Goal: Task Accomplishment & Management: Use online tool/utility

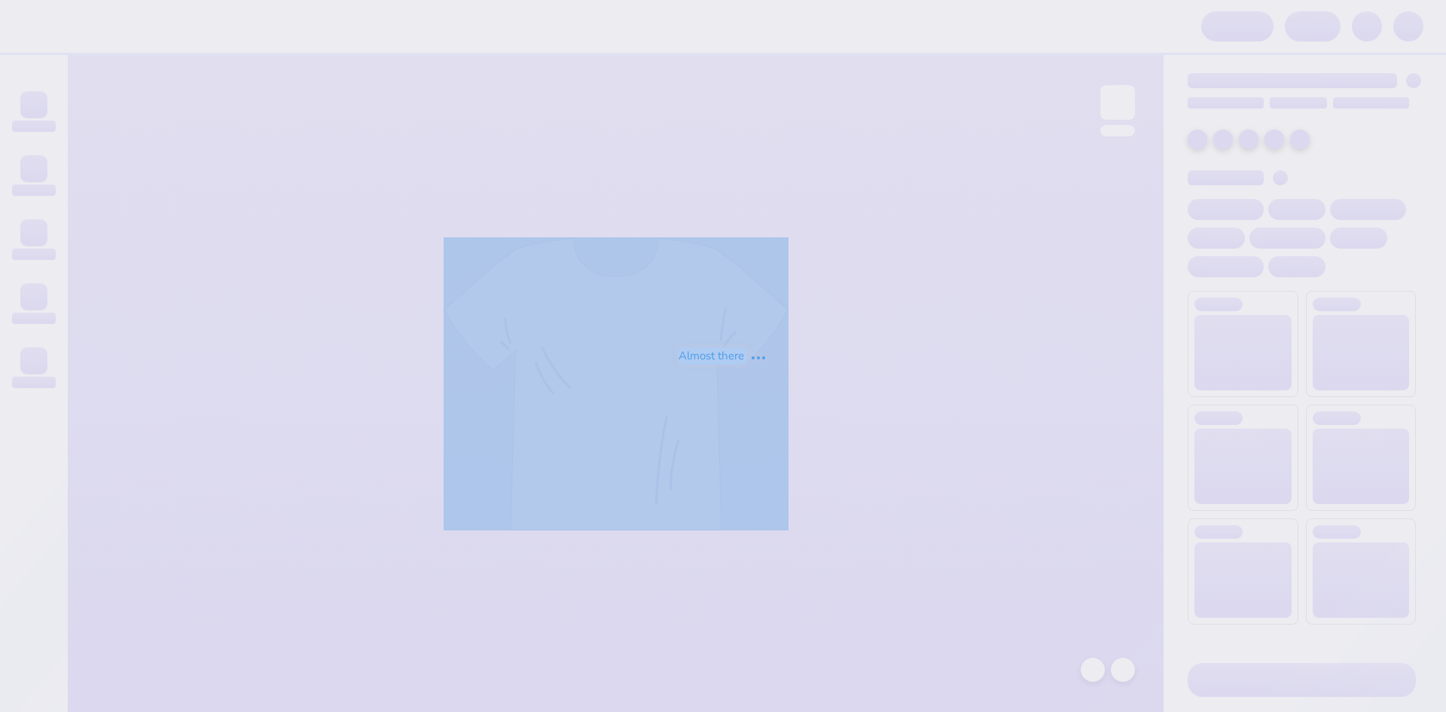
click at [804, 47] on div "Almost there" at bounding box center [723, 356] width 1446 height 712
click at [830, 100] on div "Almost there" at bounding box center [723, 356] width 1446 height 712
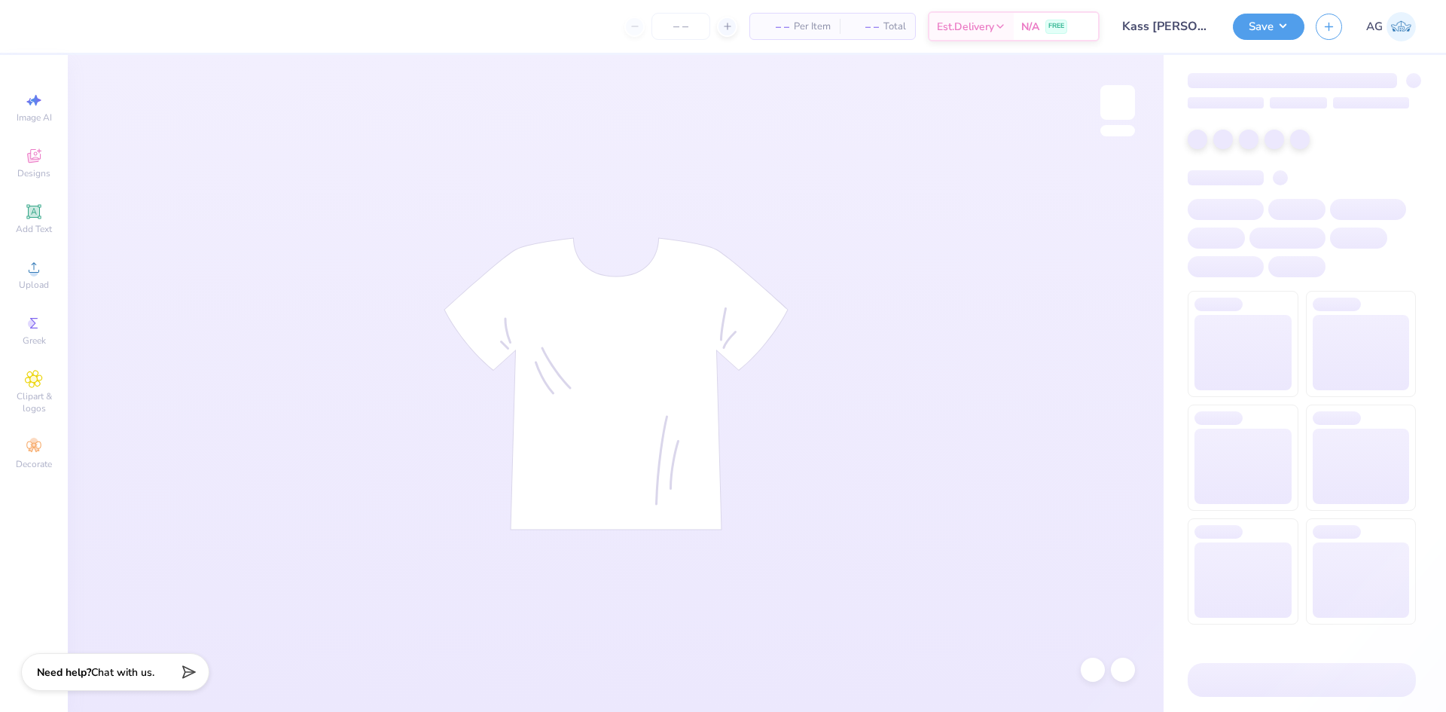
type input "24"
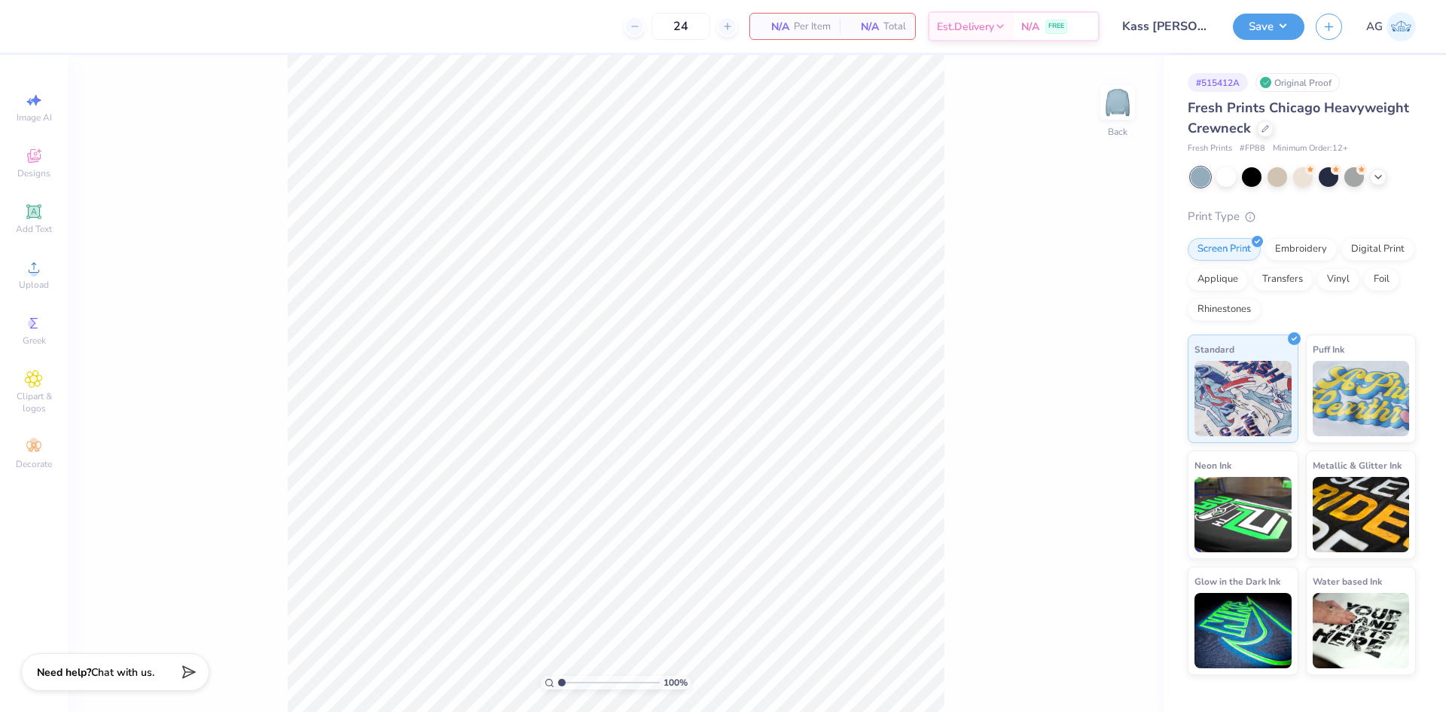
click at [579, 37] on div "24 N/A Per Item N/A Total Est. Delivery N/A FREE" at bounding box center [570, 26] width 1058 height 53
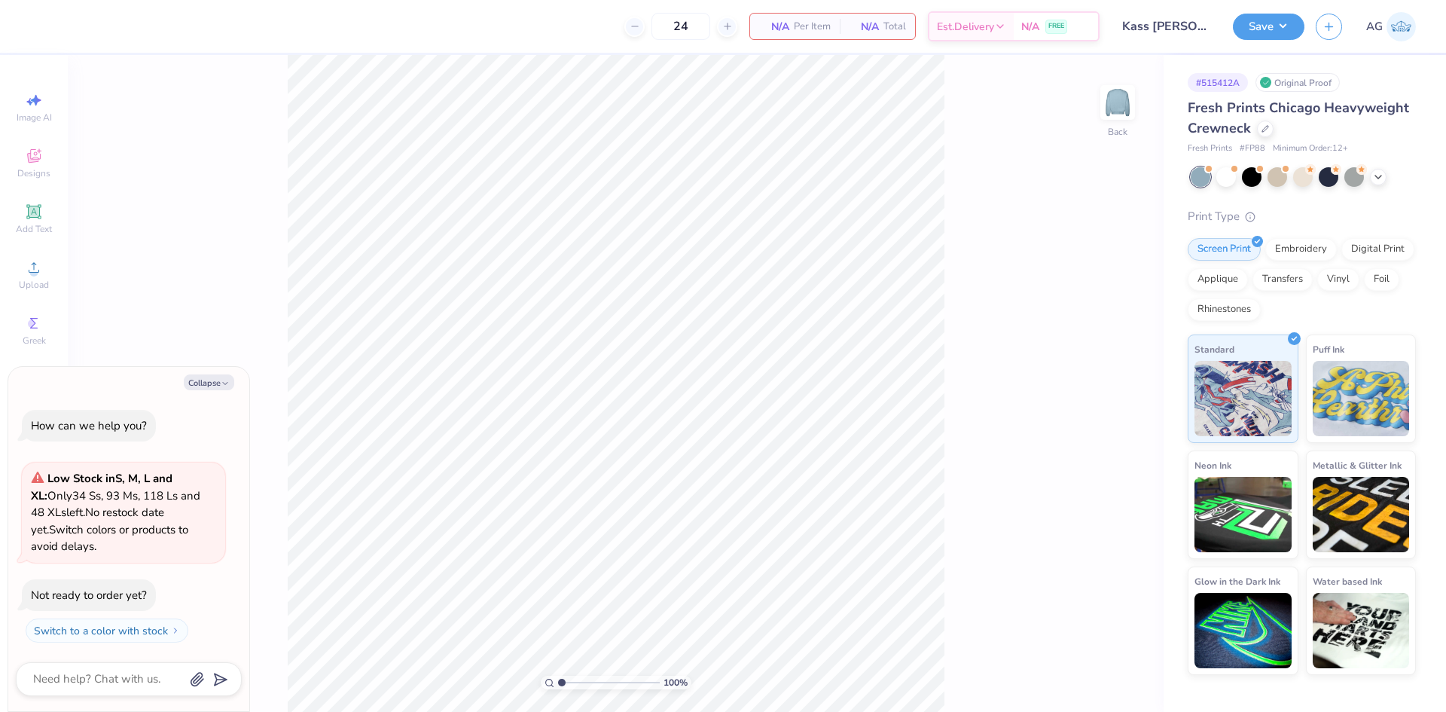
click at [134, 299] on div "100 % Back" at bounding box center [616, 383] width 1096 height 657
click at [217, 387] on button "Collapse" at bounding box center [209, 382] width 50 height 16
type textarea "x"
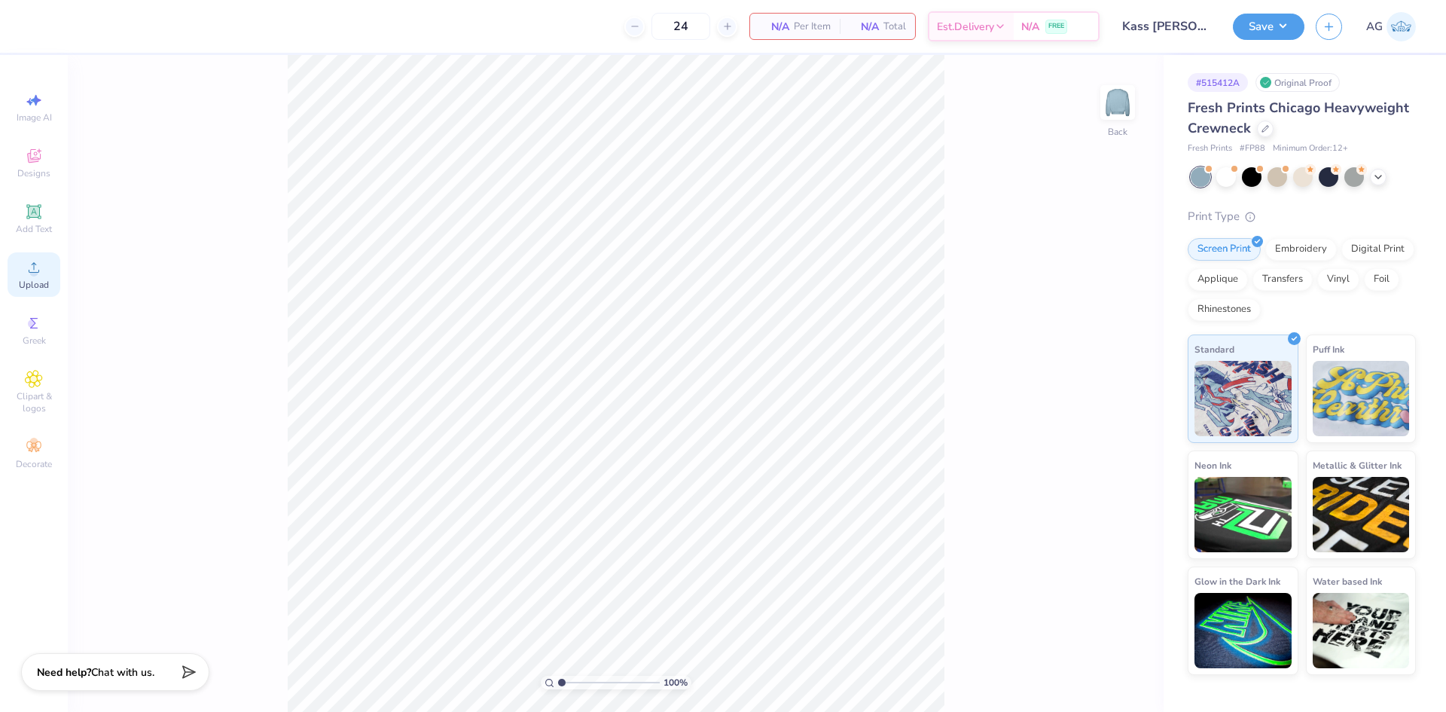
click at [38, 275] on icon at bounding box center [34, 267] width 18 height 18
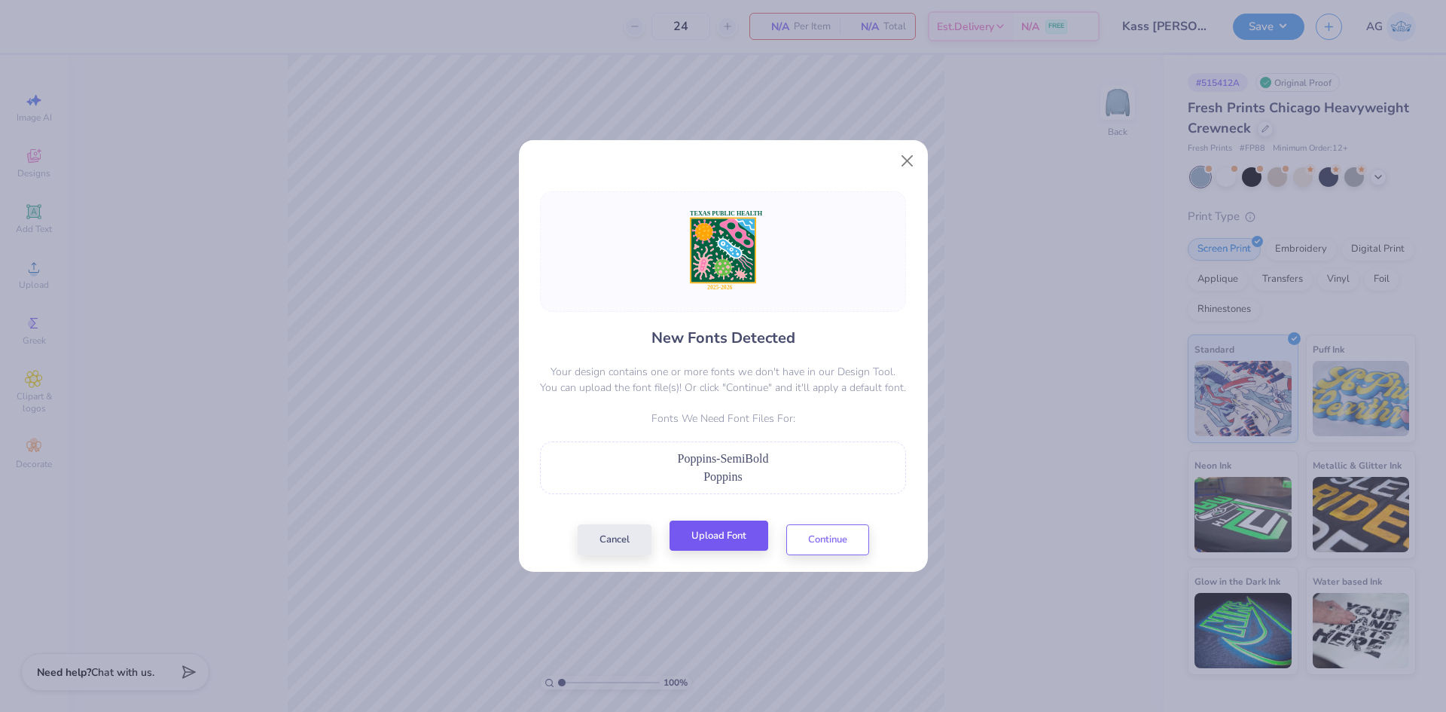
drag, startPoint x: 699, startPoint y: 560, endPoint x: 700, endPoint y: 551, distance: 9.1
click at [699, 560] on div "New Fonts Detected Your design contains one or more fonts we don't have in our …" at bounding box center [723, 373] width 409 height 398
click at [708, 540] on button "Upload Font" at bounding box center [719, 535] width 99 height 31
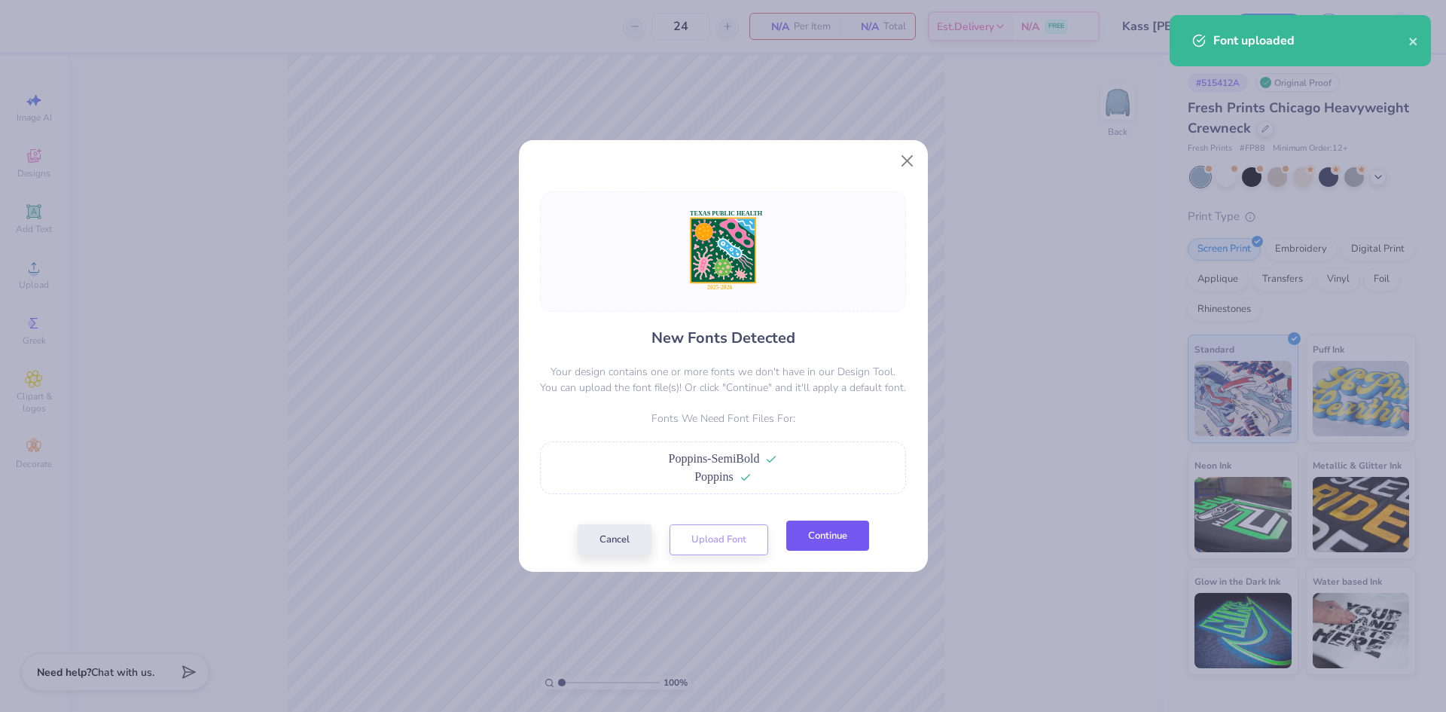
click at [811, 533] on button "Continue" at bounding box center [827, 535] width 83 height 31
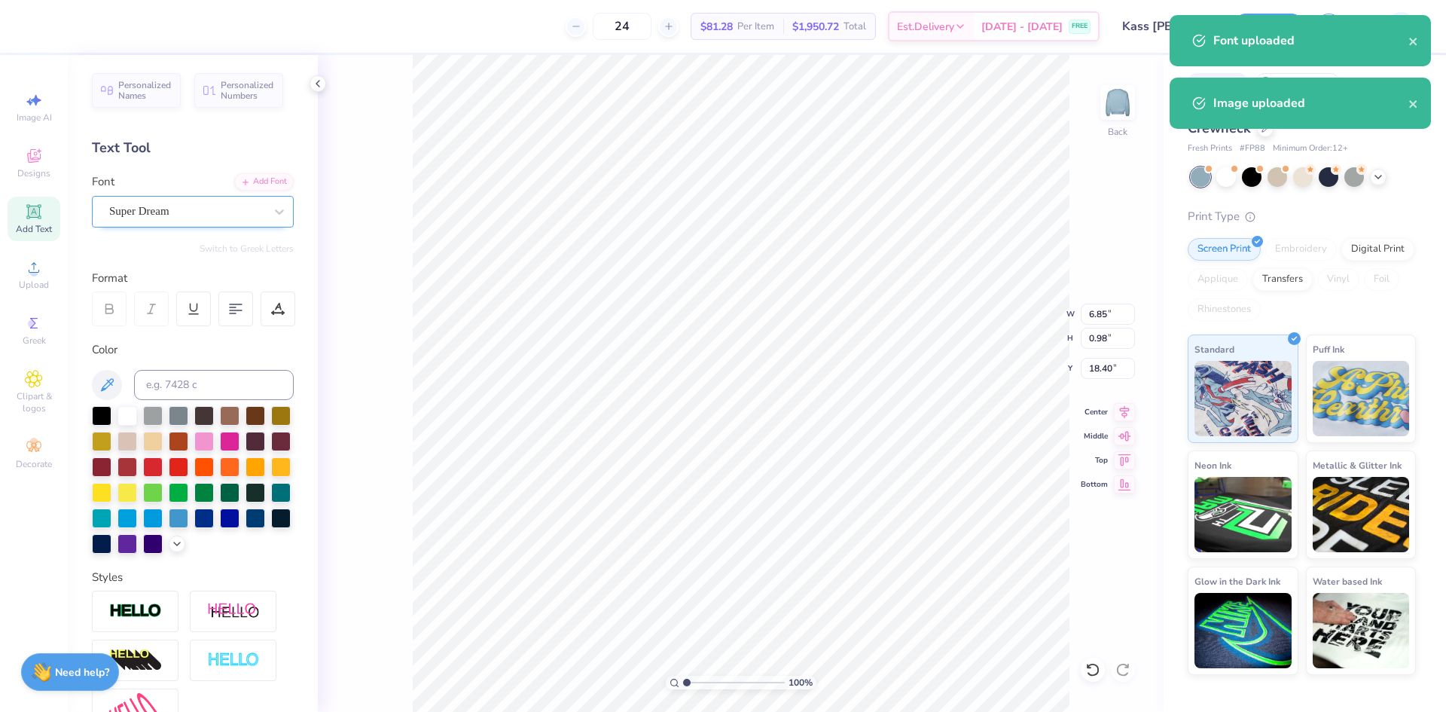
click at [185, 221] on div "Super Dream" at bounding box center [187, 211] width 158 height 23
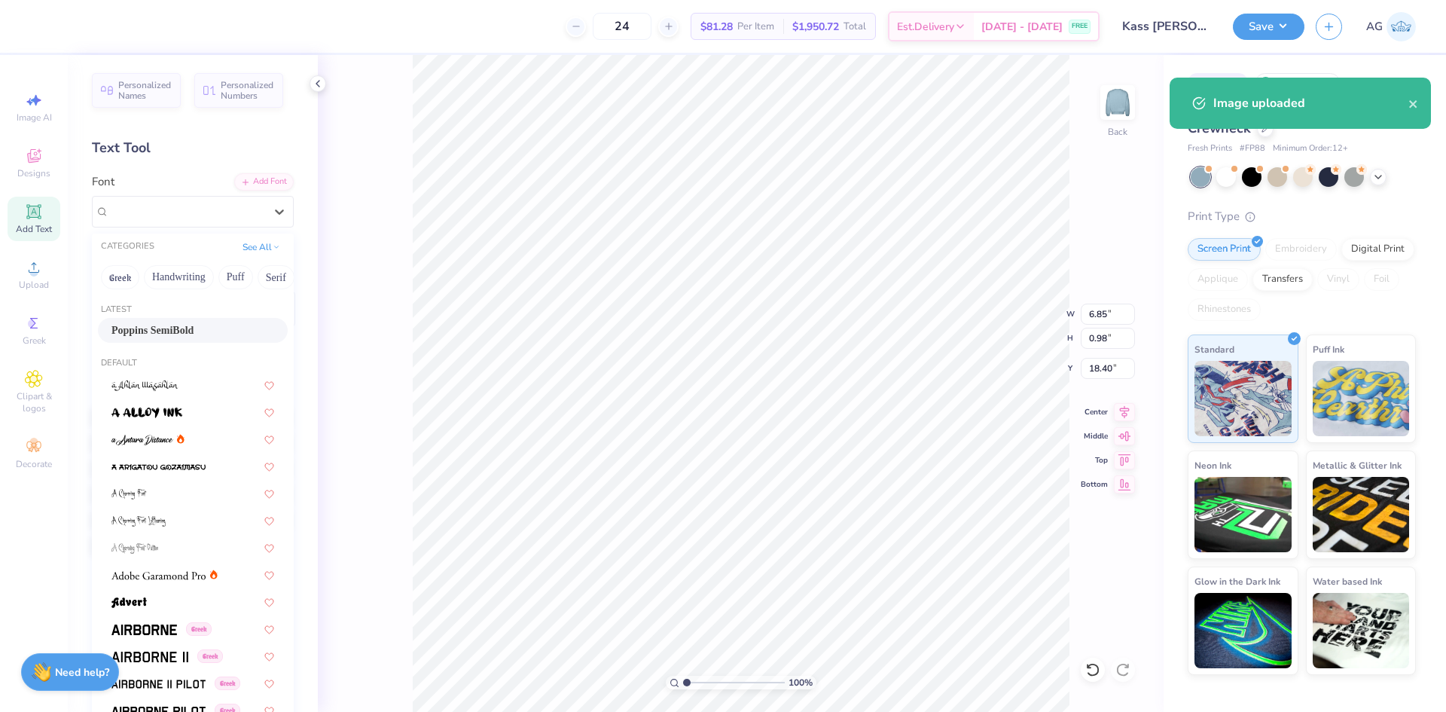
click at [182, 331] on span "Poppins SemiBold" at bounding box center [152, 330] width 82 height 16
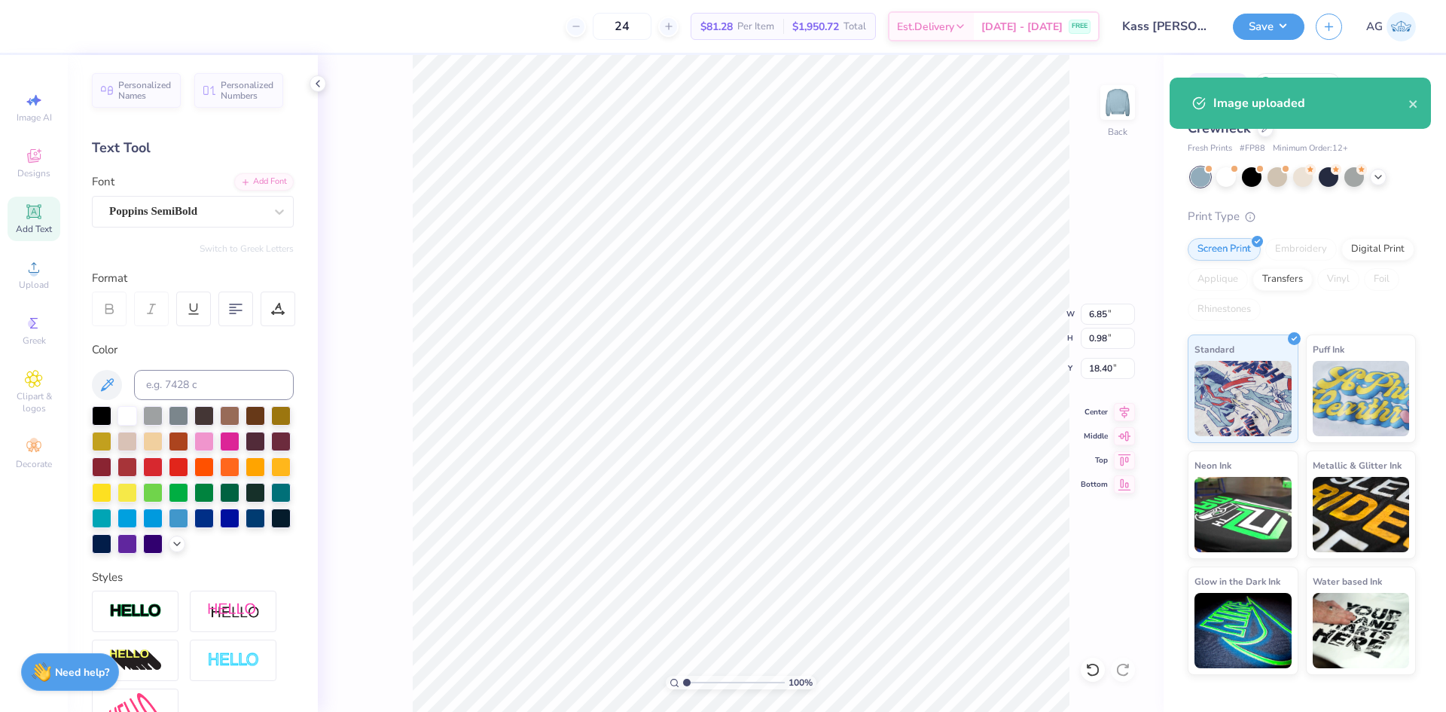
type input "7.03"
type input "18.48"
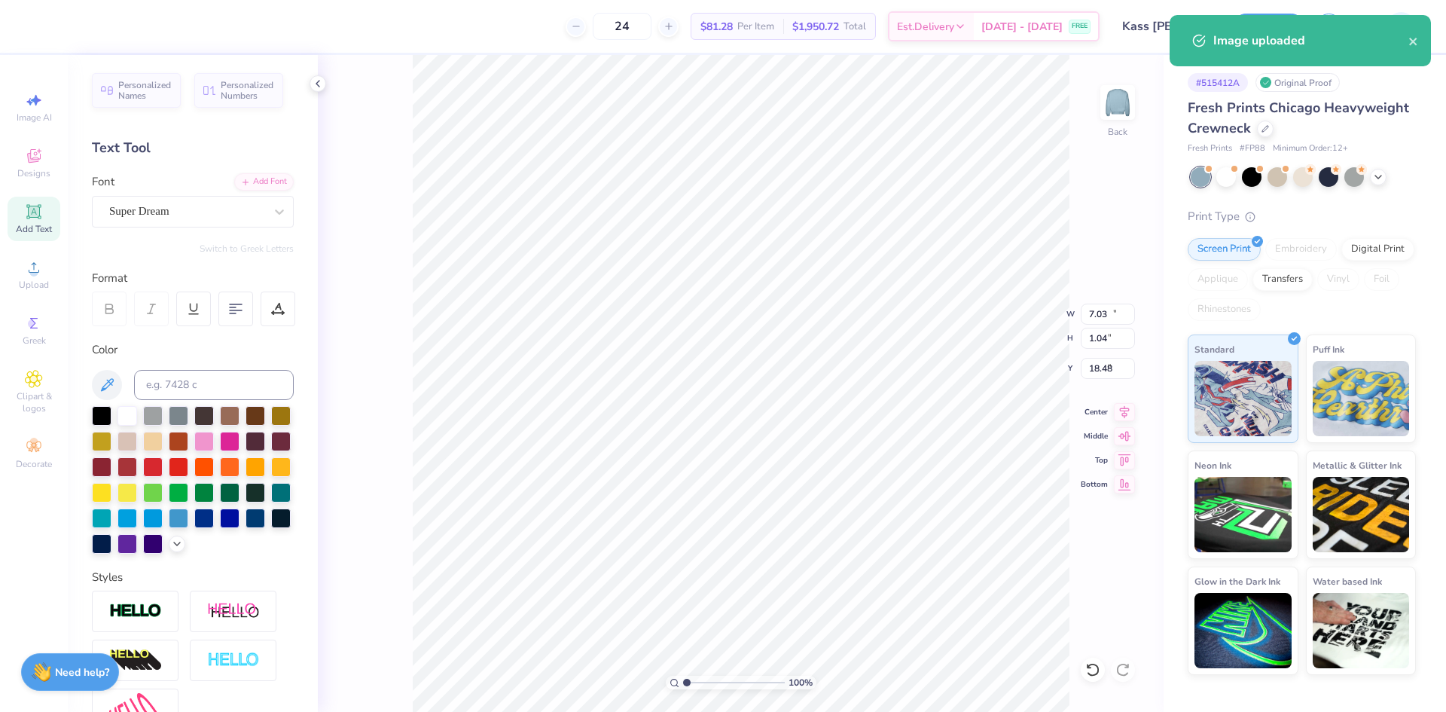
type input "14.58"
type input "1.04"
type input "1.62"
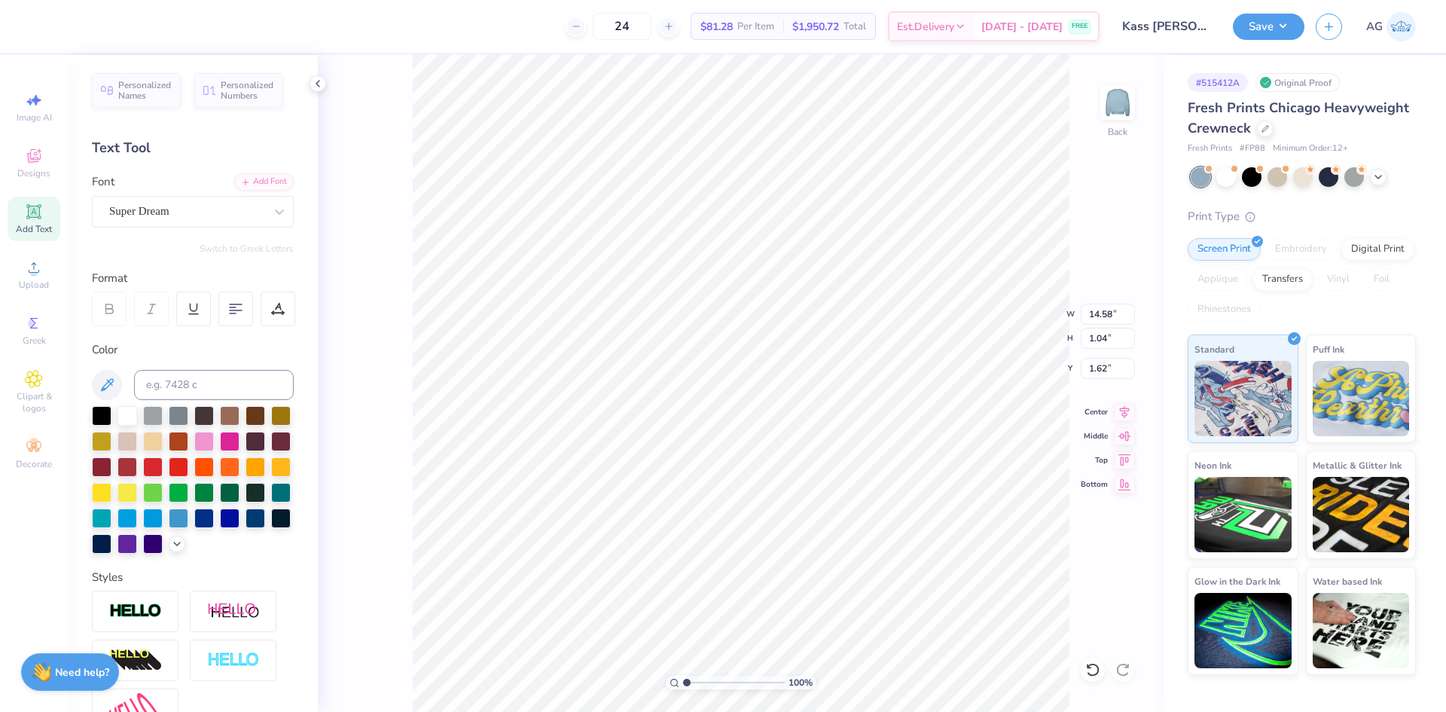
click at [177, 206] on div "Super Dream" at bounding box center [187, 211] width 158 height 23
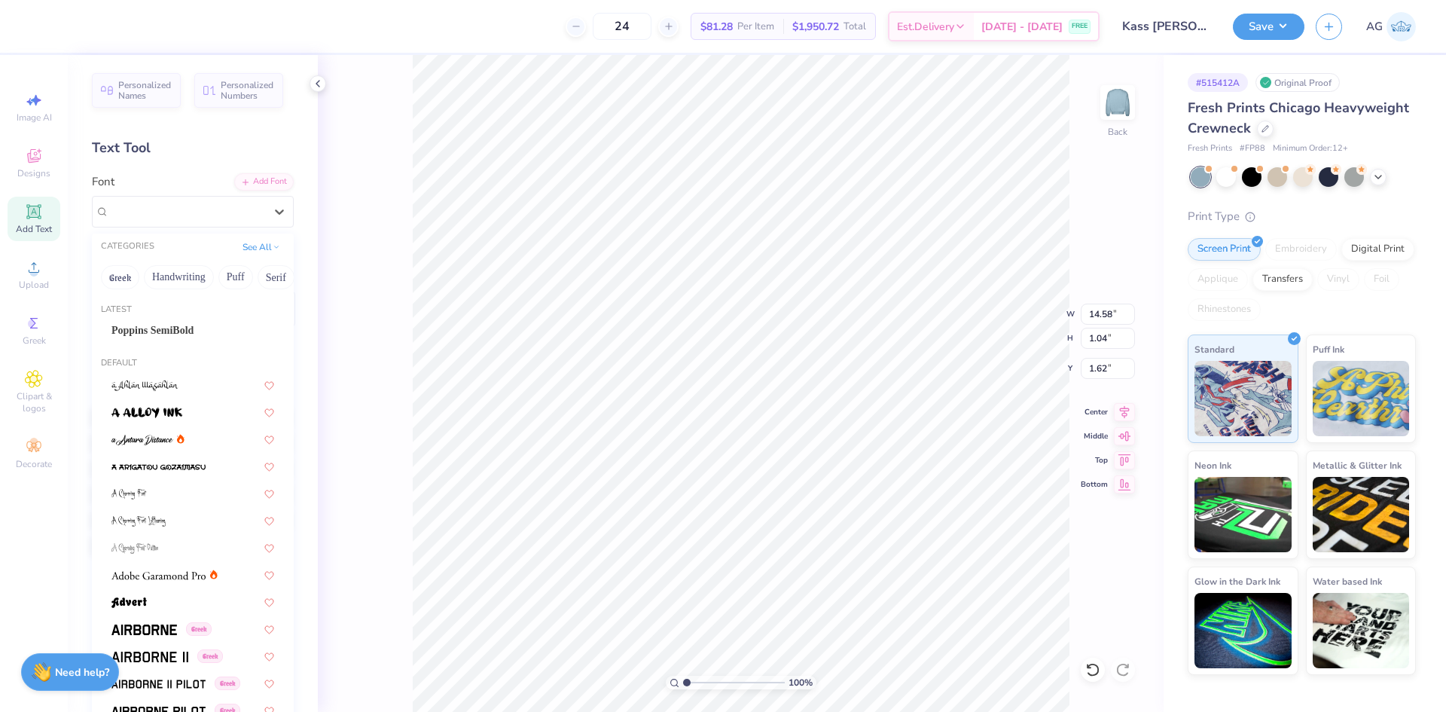
click at [165, 316] on div "Latest Poppins SemiBold" at bounding box center [193, 325] width 202 height 54
click at [167, 321] on div "Poppins SemiBold" at bounding box center [193, 330] width 190 height 25
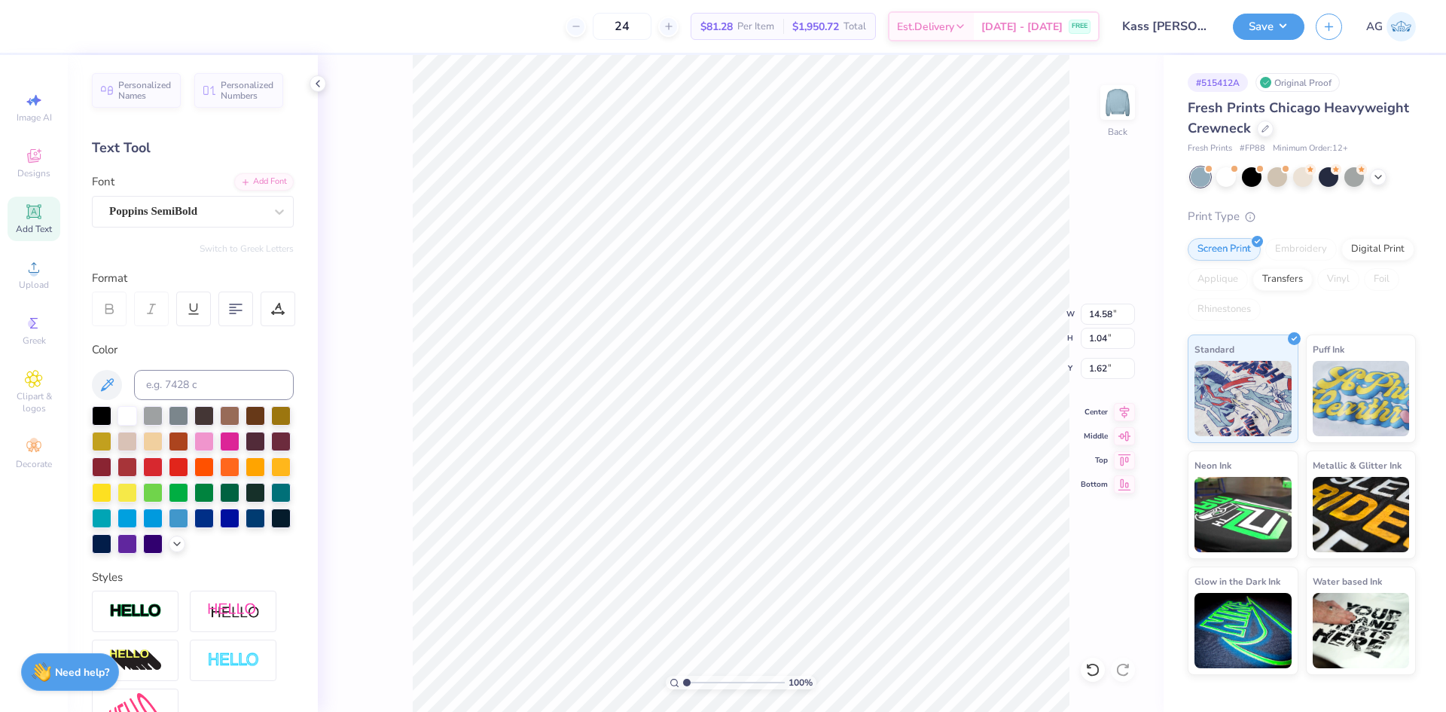
type input "14.86"
type input "1.00"
type input "1.75"
type input "1.19"
click at [688, 681] on input "range" at bounding box center [734, 683] width 102 height 14
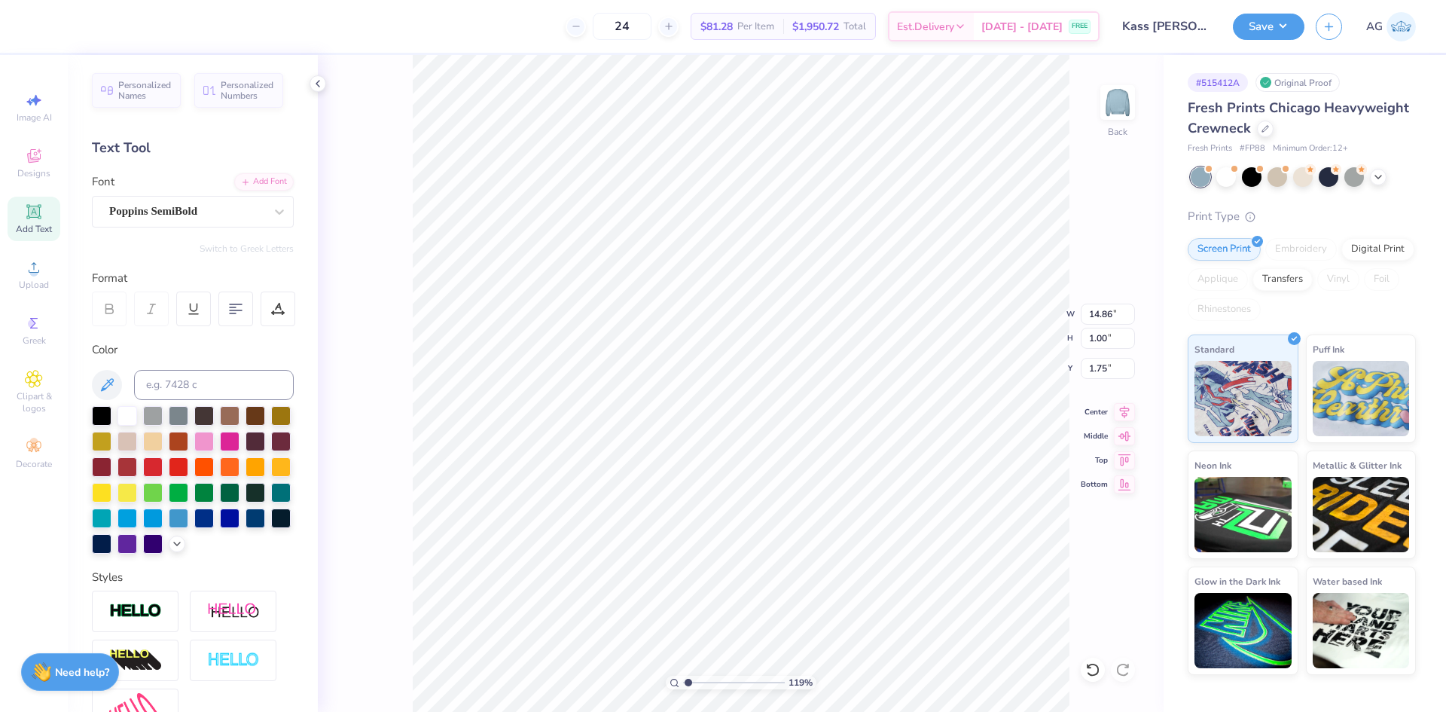
type input "15.00"
type input "16.30"
type input "1.72"
click at [1108, 319] on input "15.00" at bounding box center [1108, 314] width 54 height 21
type input "14.86"
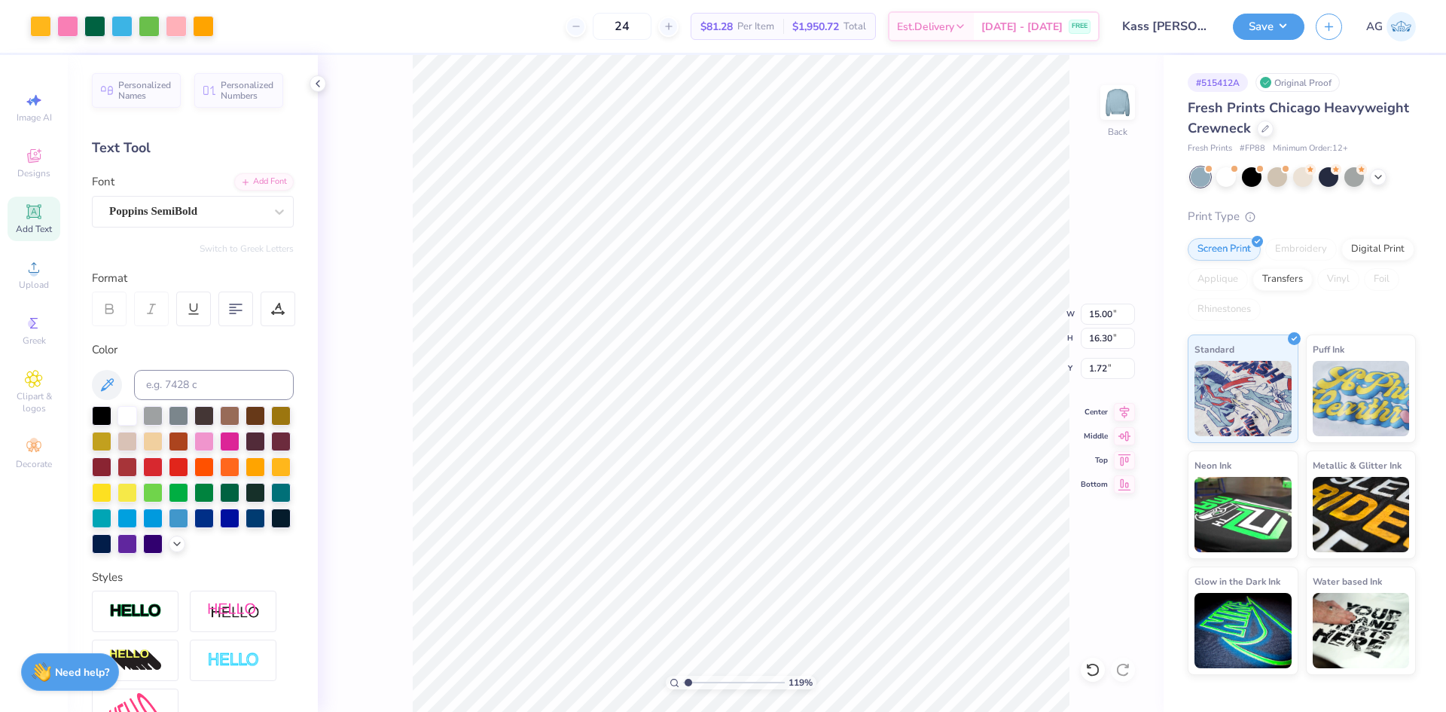
type input "1.00"
type input "1.75"
click at [1110, 313] on input "14.86" at bounding box center [1108, 314] width 54 height 21
paste input "5.00"
type input "15.00"
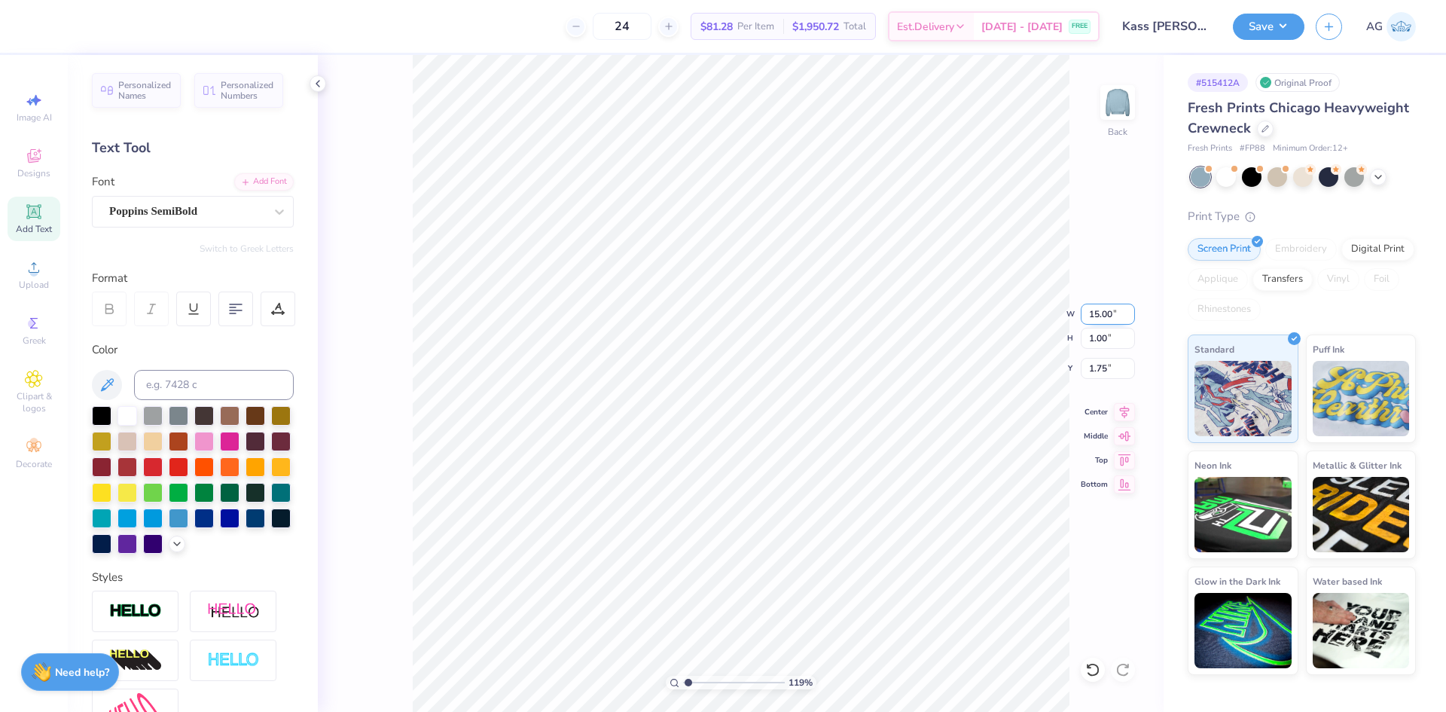
type input "1.01"
type input "1.74"
click at [1125, 411] on icon at bounding box center [1124, 410] width 21 height 18
type input "18.33"
click at [1122, 410] on icon at bounding box center [1124, 410] width 21 height 18
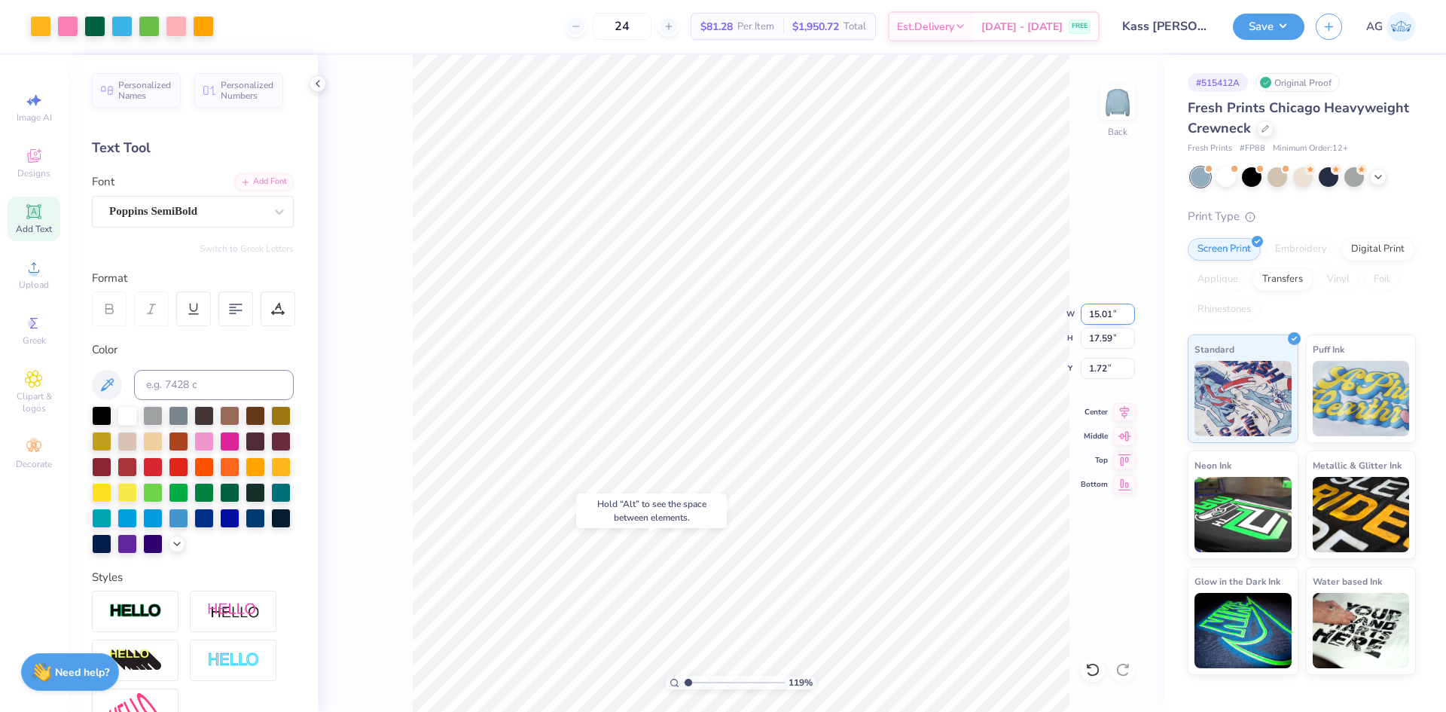
click at [1113, 320] on input "15.01" at bounding box center [1108, 314] width 54 height 21
type input "1"
type input "11.50"
type input "13.48"
click at [1106, 376] on input "3.77" at bounding box center [1108, 368] width 54 height 21
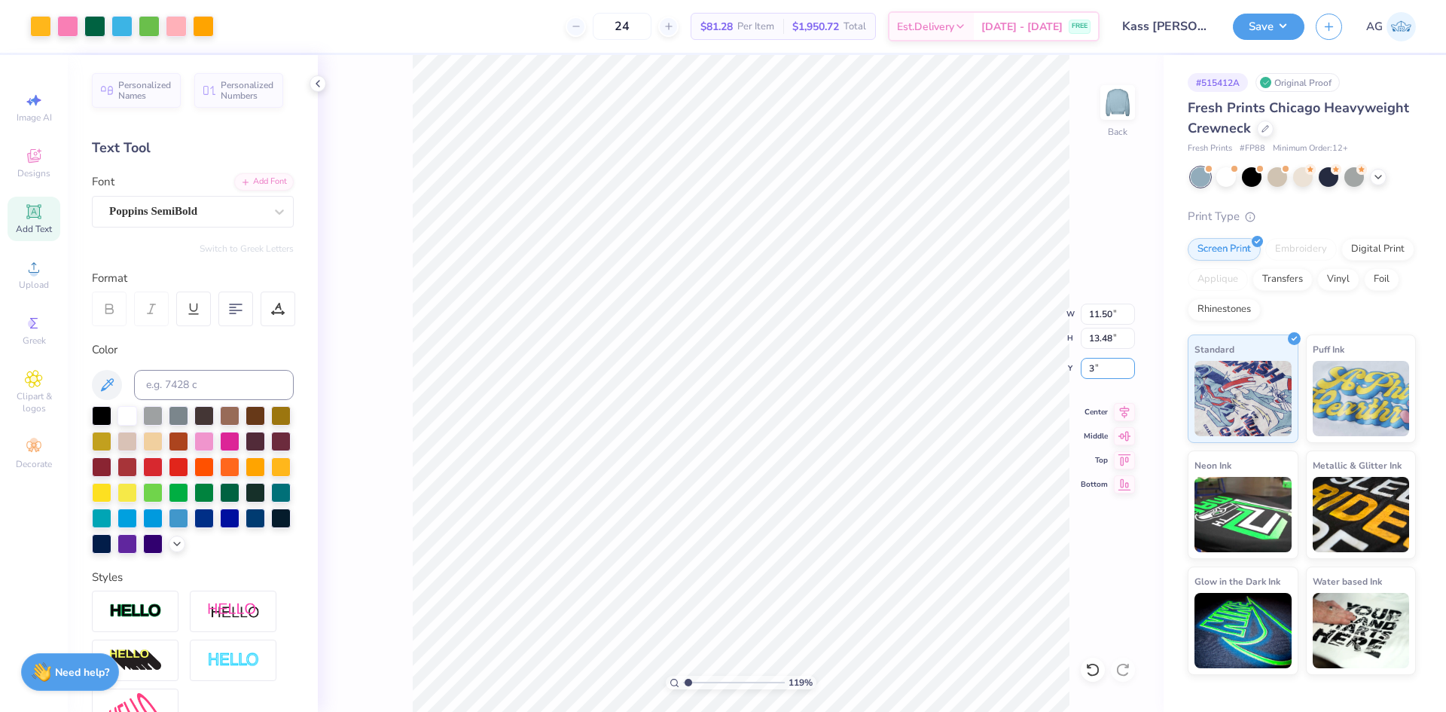
type input "3.00"
click at [1122, 410] on icon at bounding box center [1124, 410] width 21 height 18
drag, startPoint x: 688, startPoint y: 682, endPoint x: 662, endPoint y: 679, distance: 26.6
type input "1"
click at [683, 679] on input "range" at bounding box center [734, 683] width 102 height 14
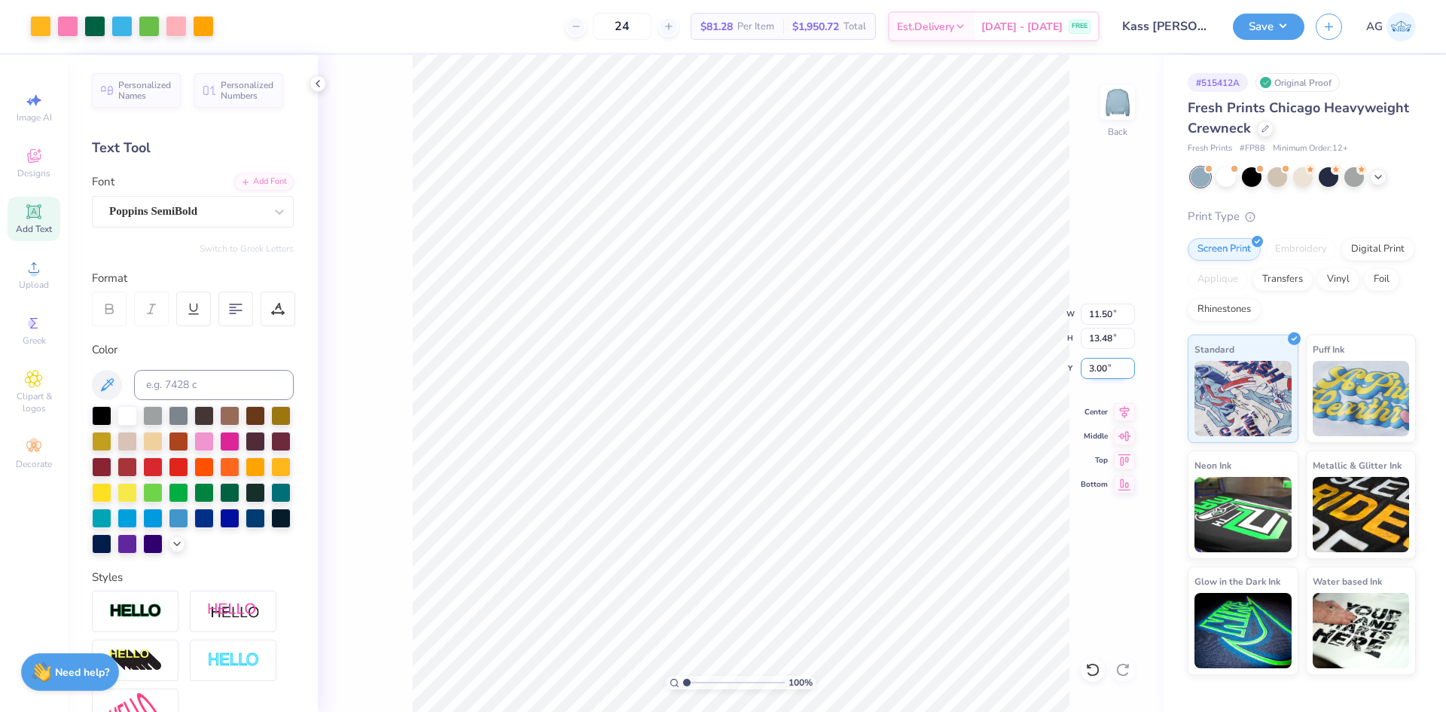
click at [1115, 372] on input "3.00" at bounding box center [1108, 368] width 54 height 21
type input "2.50"
click at [1130, 408] on icon at bounding box center [1124, 410] width 21 height 18
click at [1271, 19] on button "Save" at bounding box center [1269, 24] width 72 height 26
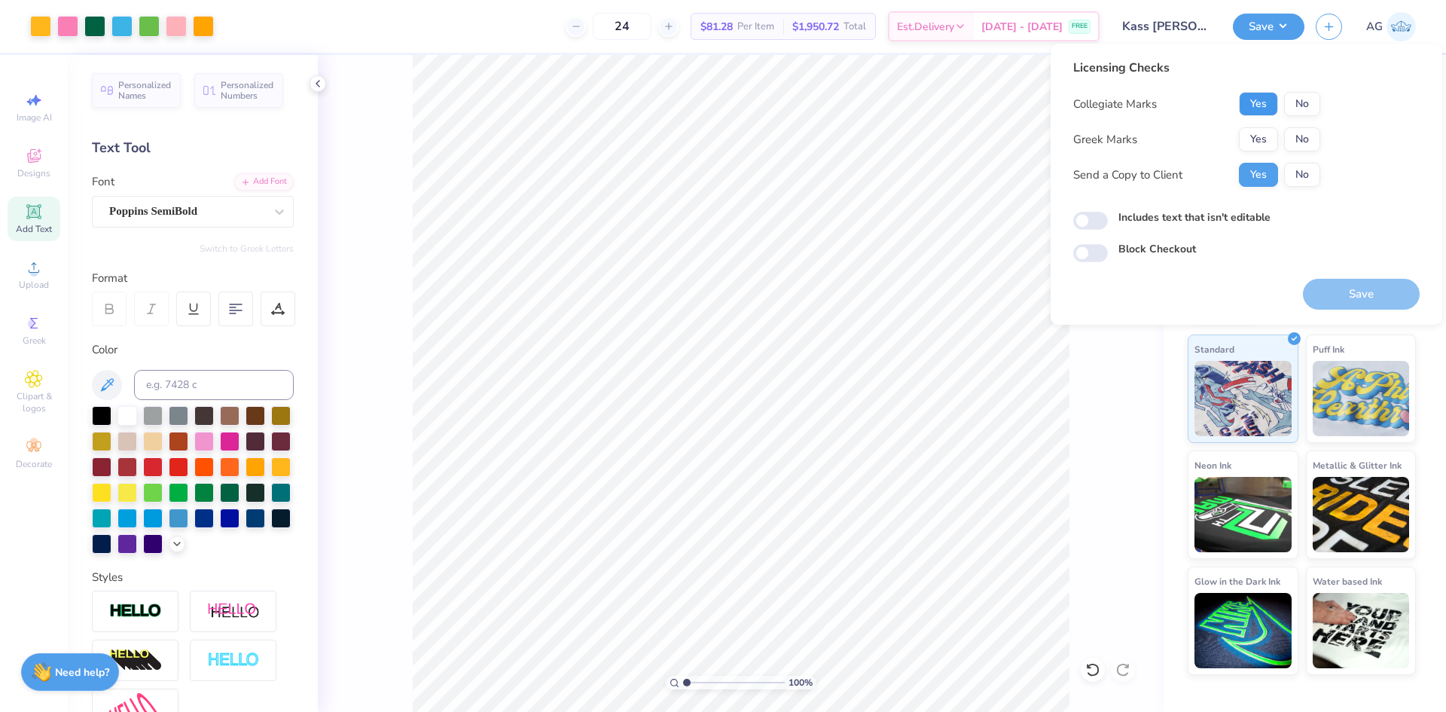
click at [1253, 110] on button "Yes" at bounding box center [1258, 104] width 39 height 24
drag, startPoint x: 1306, startPoint y: 152, endPoint x: 1273, endPoint y: 185, distance: 46.9
click at [1305, 151] on div "Collegiate Marks Yes No Greek Marks Yes No Send a Copy to Client Yes No" at bounding box center [1196, 139] width 247 height 95
click at [1332, 136] on div "Licensing Checks Collegiate Marks Yes No Greek Marks Yes No Send a Copy to Clie…" at bounding box center [1246, 160] width 346 height 203
click at [1308, 139] on button "No" at bounding box center [1302, 139] width 36 height 24
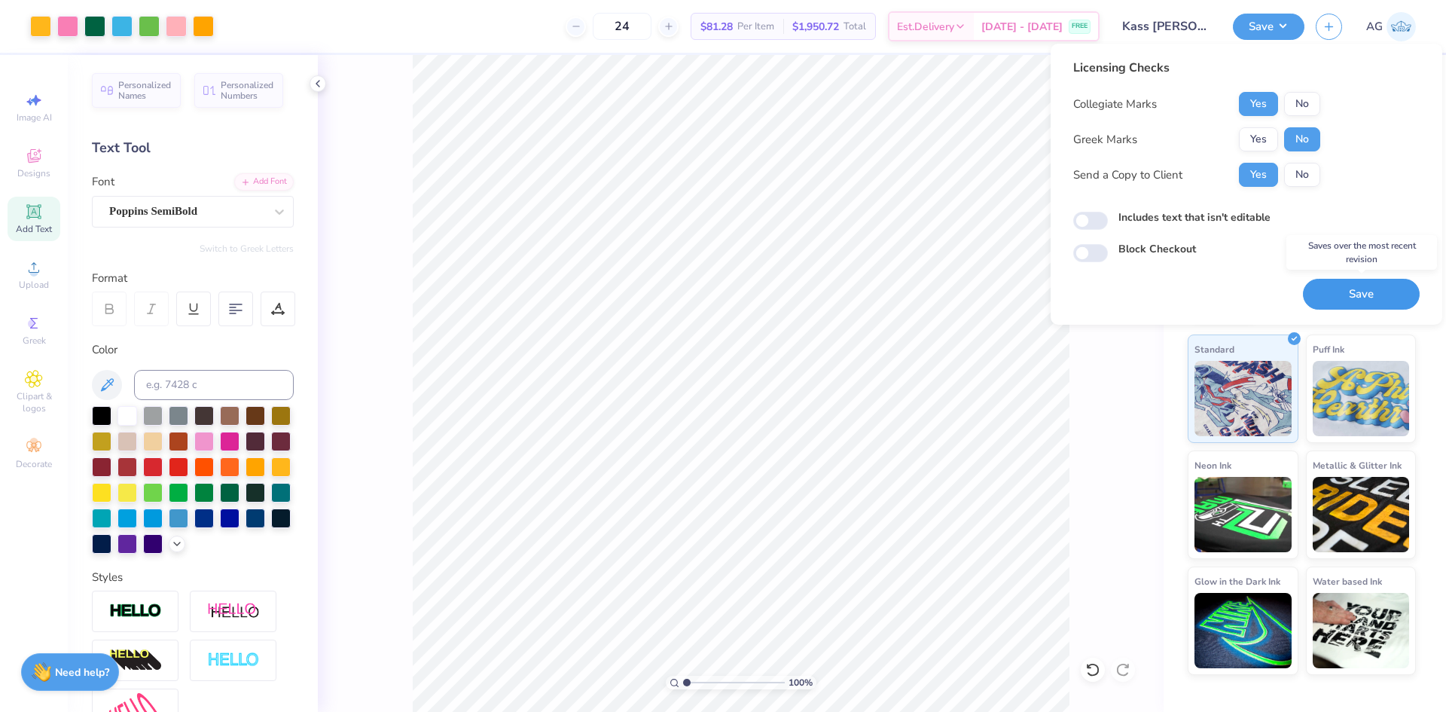
click at [1381, 295] on button "Save" at bounding box center [1361, 294] width 117 height 31
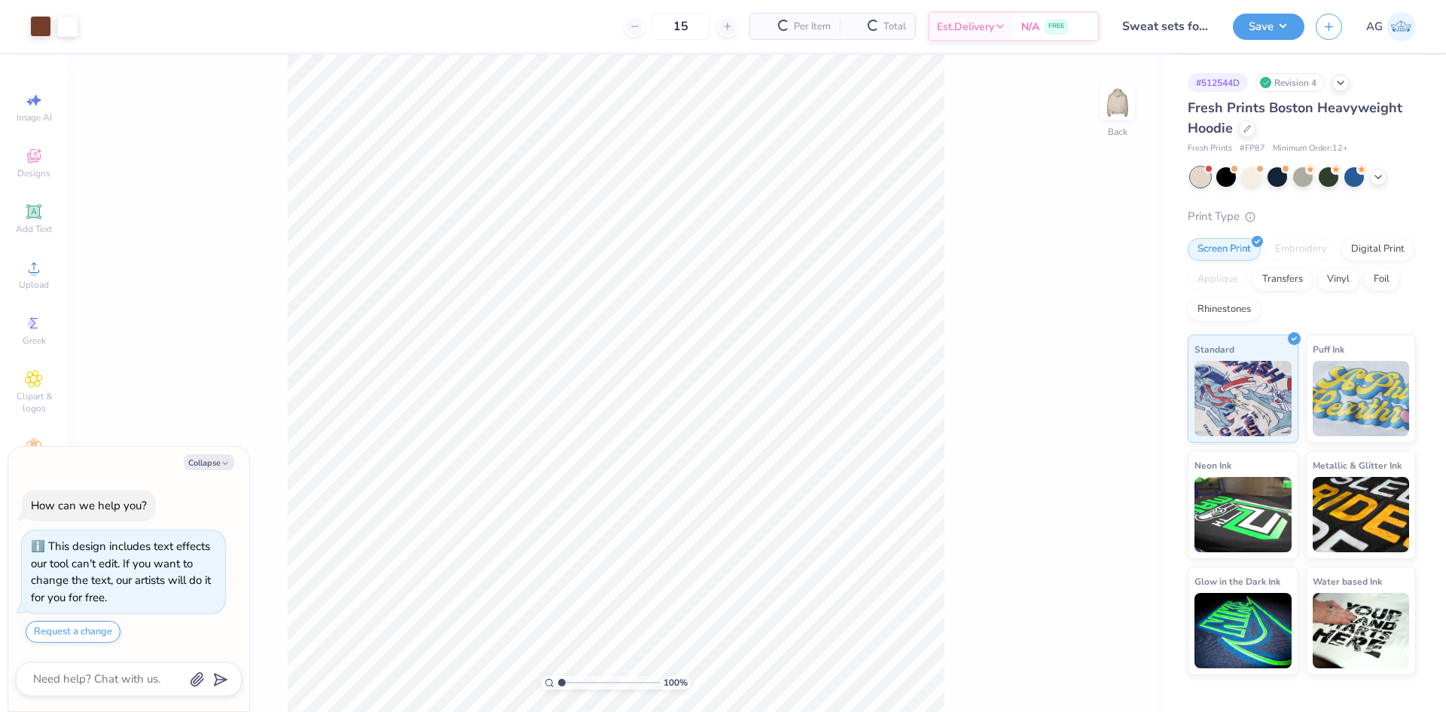
scroll to position [43, 0]
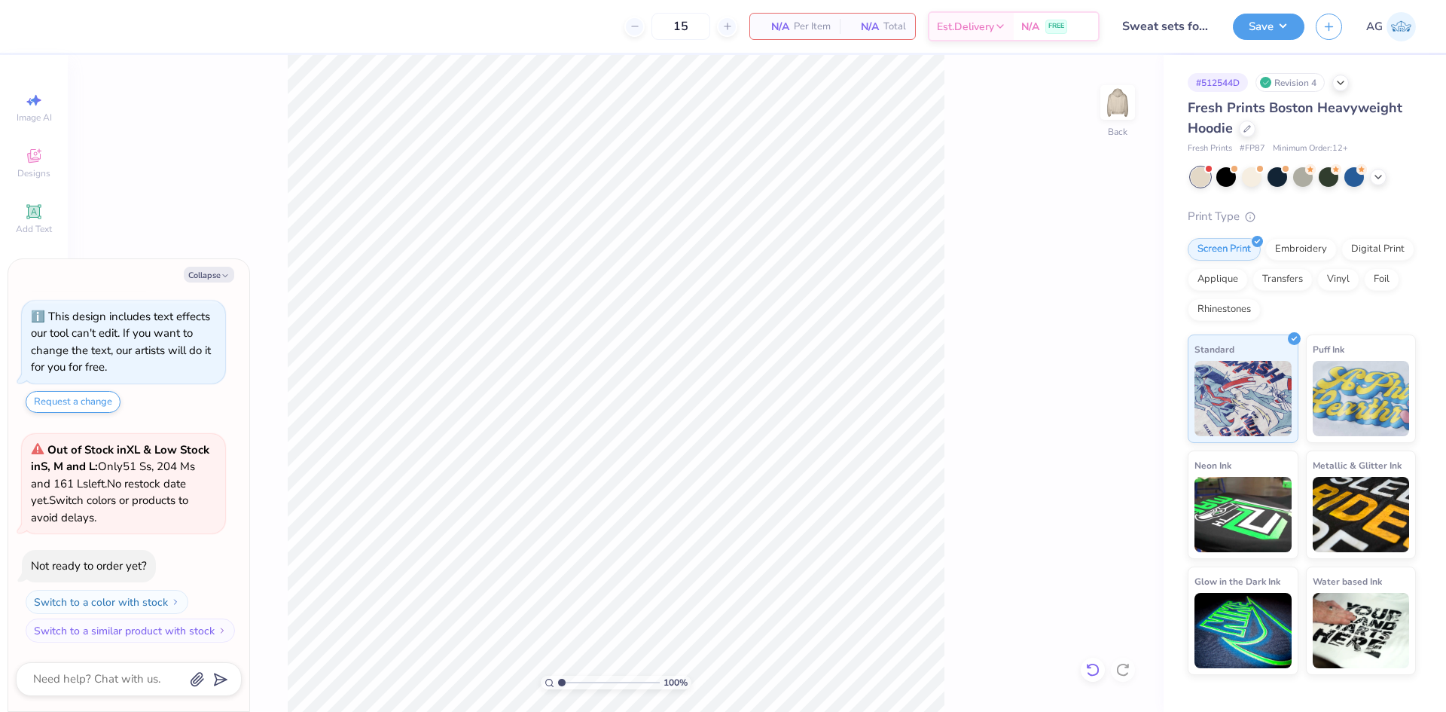
click at [1096, 669] on icon at bounding box center [1092, 669] width 15 height 15
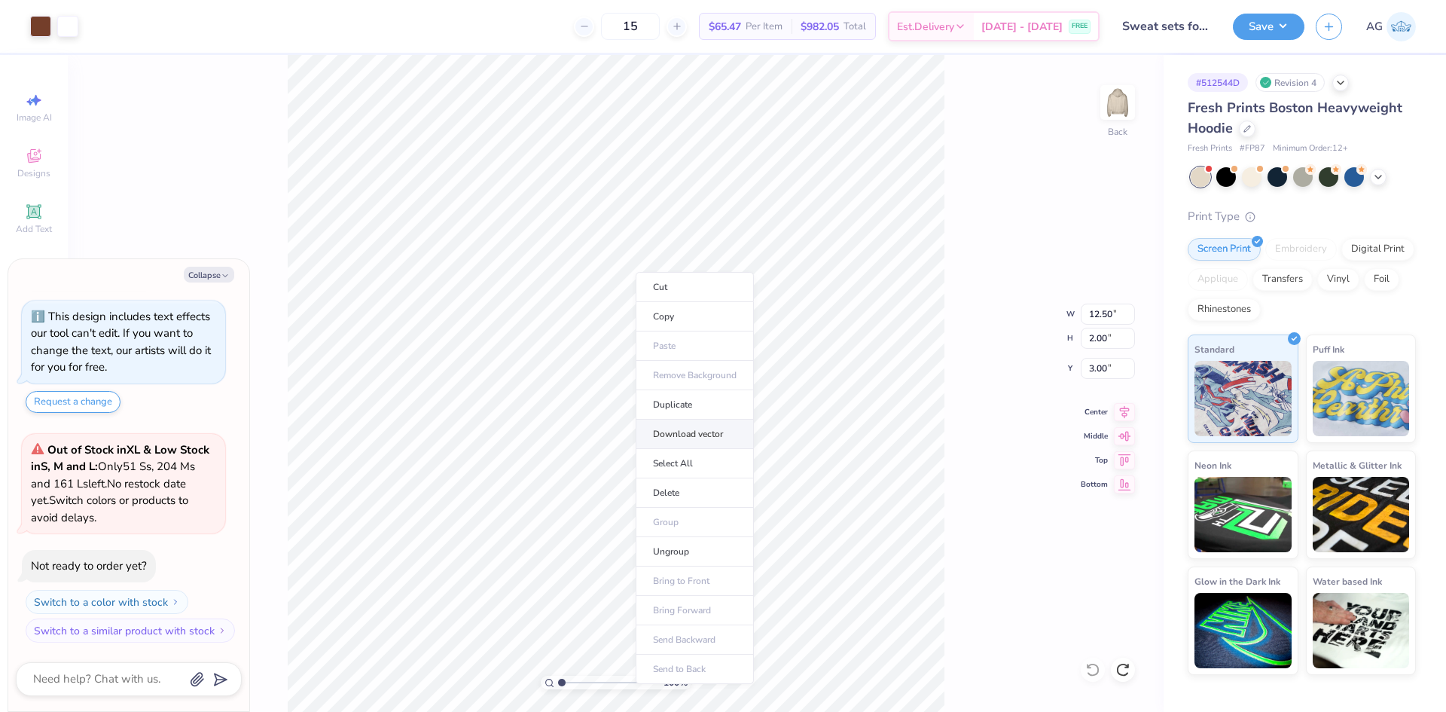
click at [701, 432] on li "Download vector" at bounding box center [695, 434] width 118 height 29
click at [465, 35] on div "15 $65.47 Per Item $982.05 Total Est. Delivery [DATE] - [DATE] FREE" at bounding box center [595, 26] width 1010 height 53
drag, startPoint x: 1146, startPoint y: 260, endPoint x: 1131, endPoint y: 263, distance: 16.1
click at [1146, 260] on div "100 % Back" at bounding box center [616, 383] width 1096 height 657
drag, startPoint x: 1059, startPoint y: 572, endPoint x: 1039, endPoint y: 566, distance: 21.2
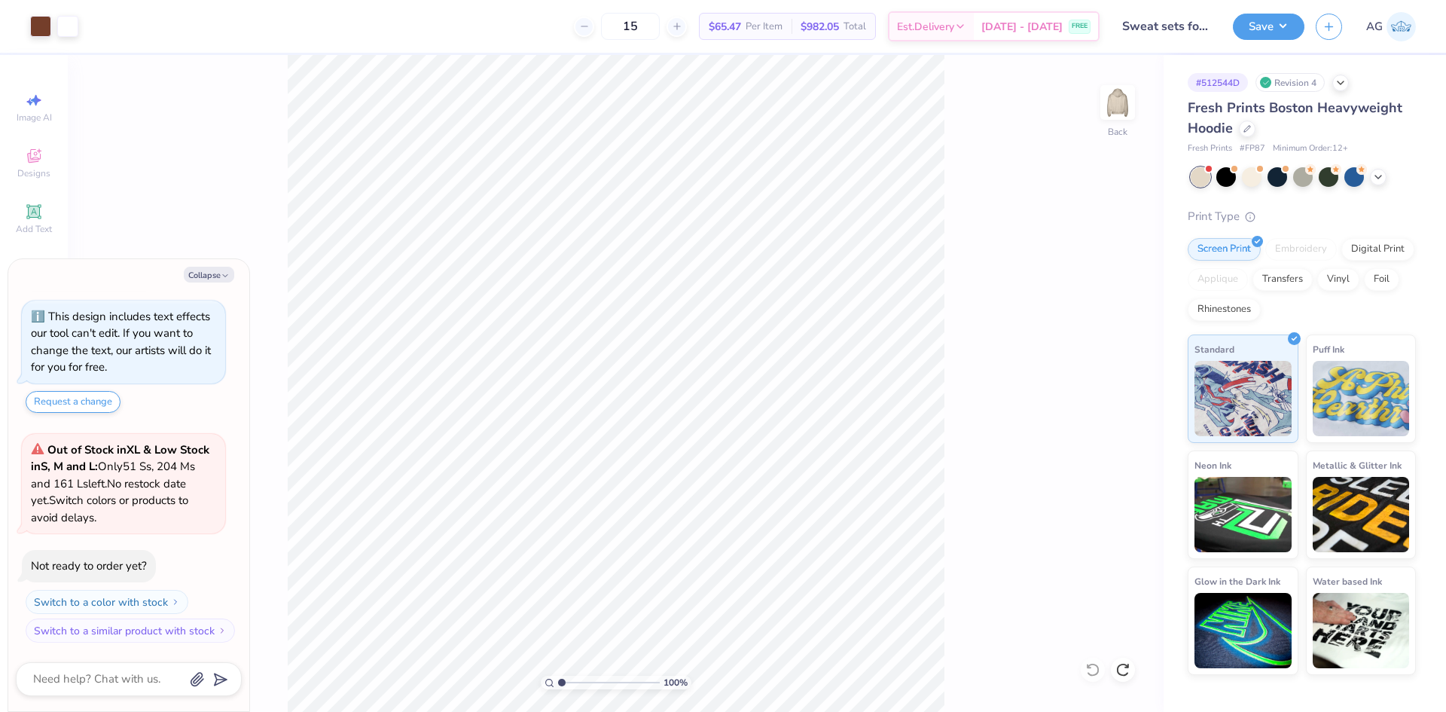
click at [1057, 571] on div "100 % Back" at bounding box center [616, 383] width 1096 height 657
type textarea "x"
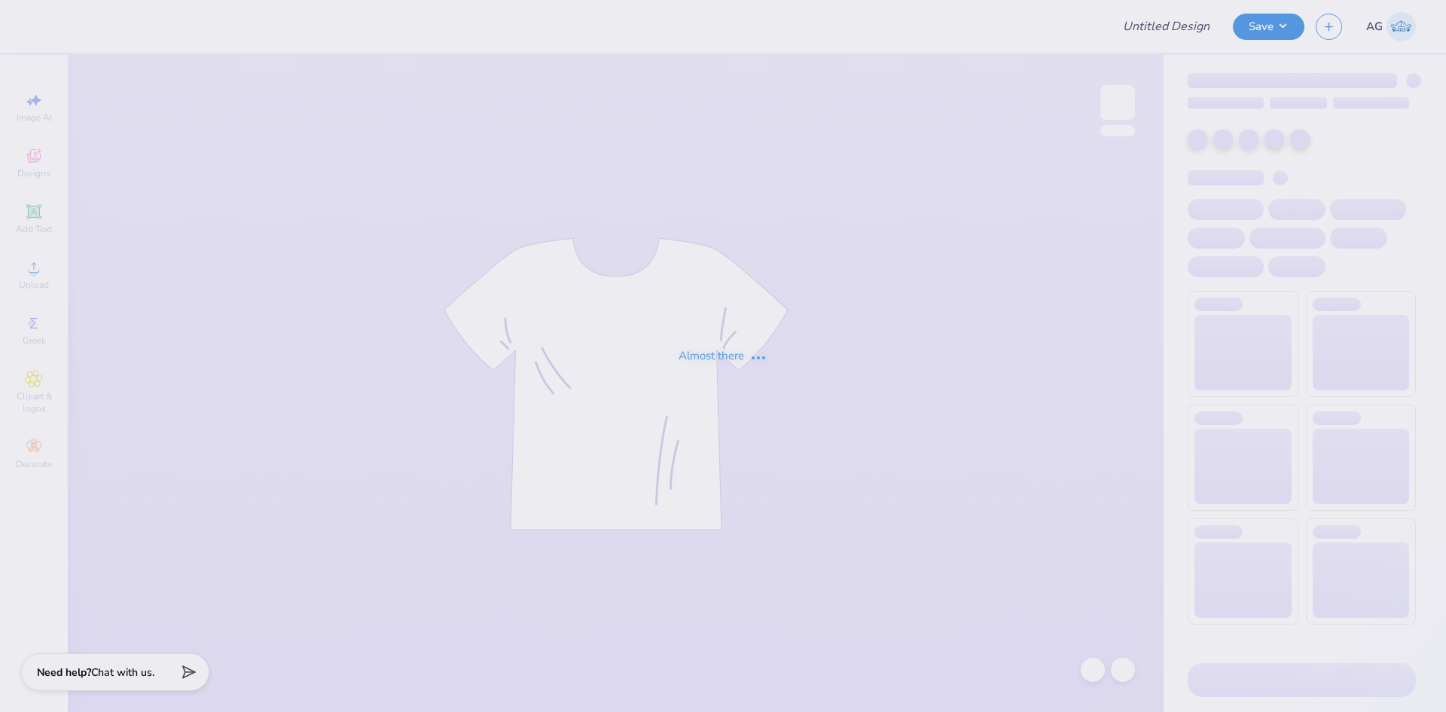
type input "Sweat sets for [PERSON_NAME]!"
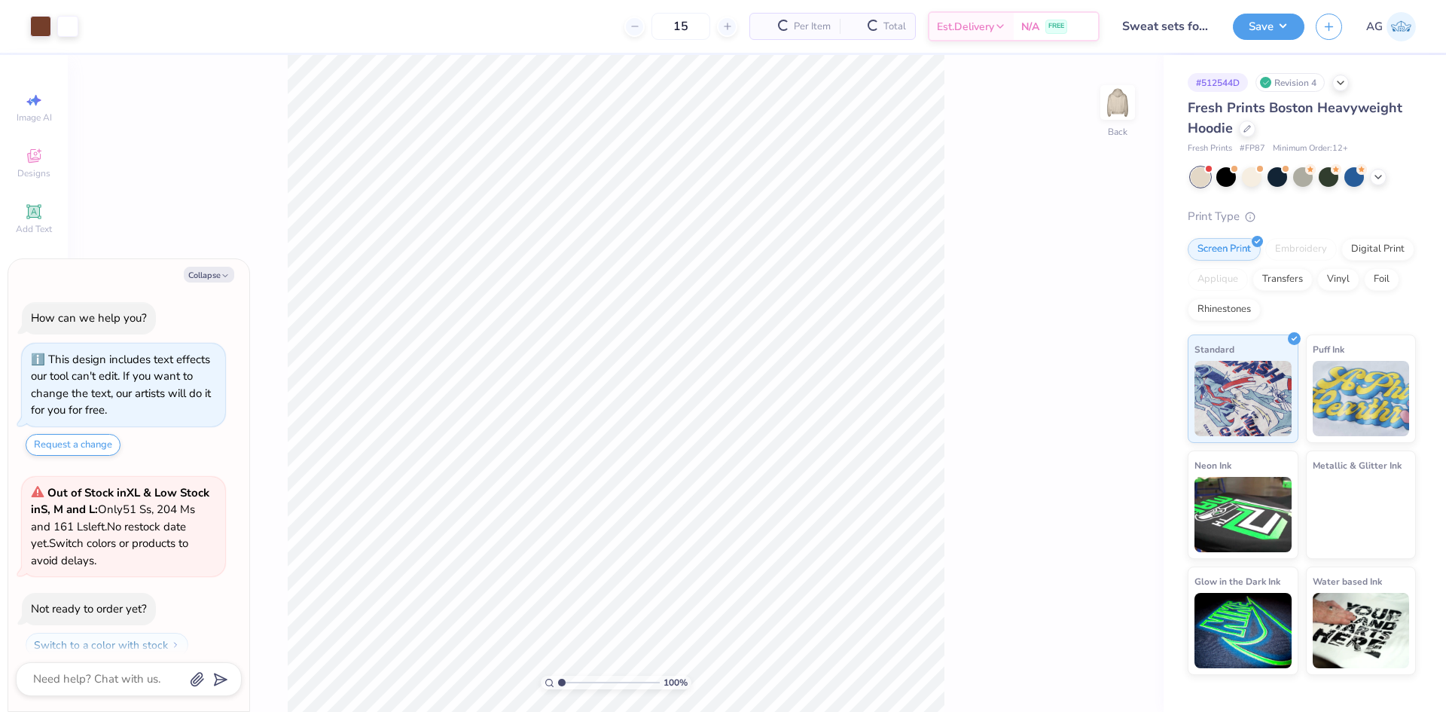
scroll to position [43, 0]
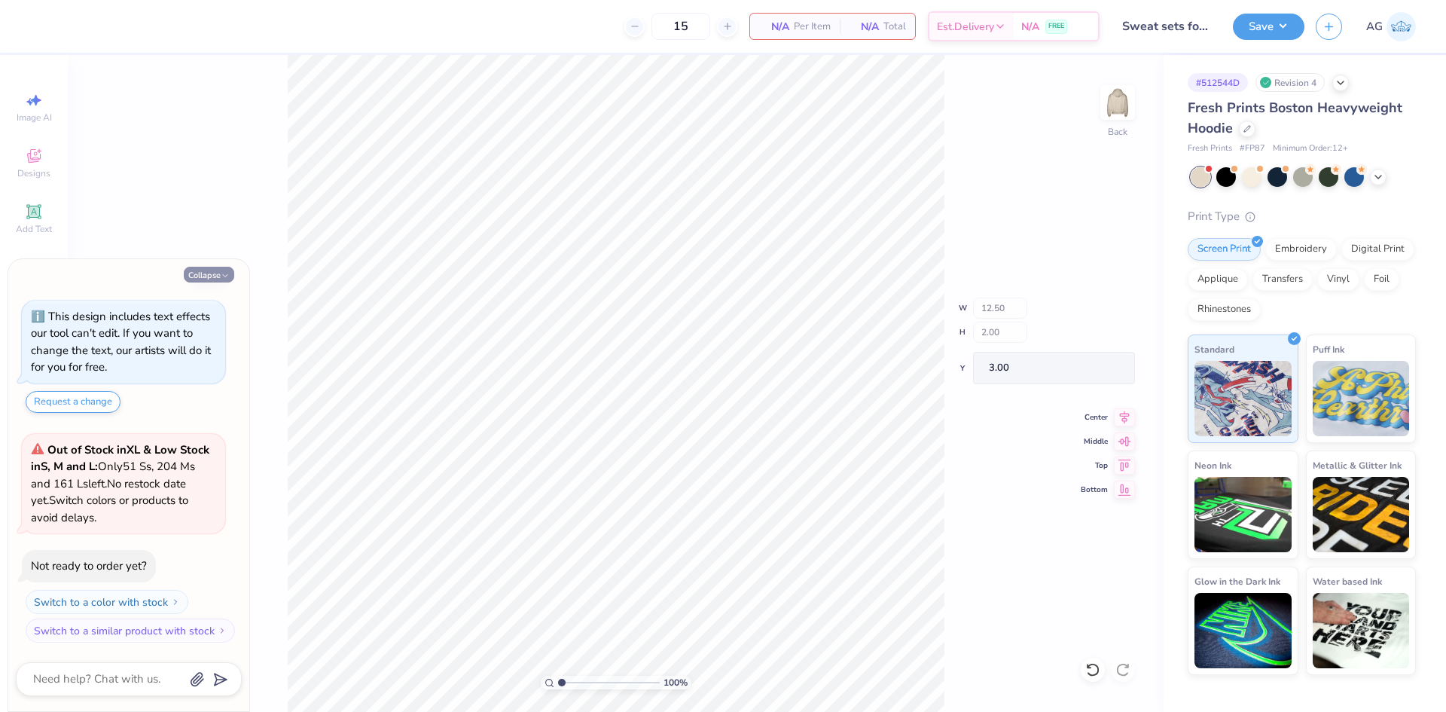
click at [207, 272] on button "Collapse" at bounding box center [209, 275] width 50 height 16
type textarea "x"
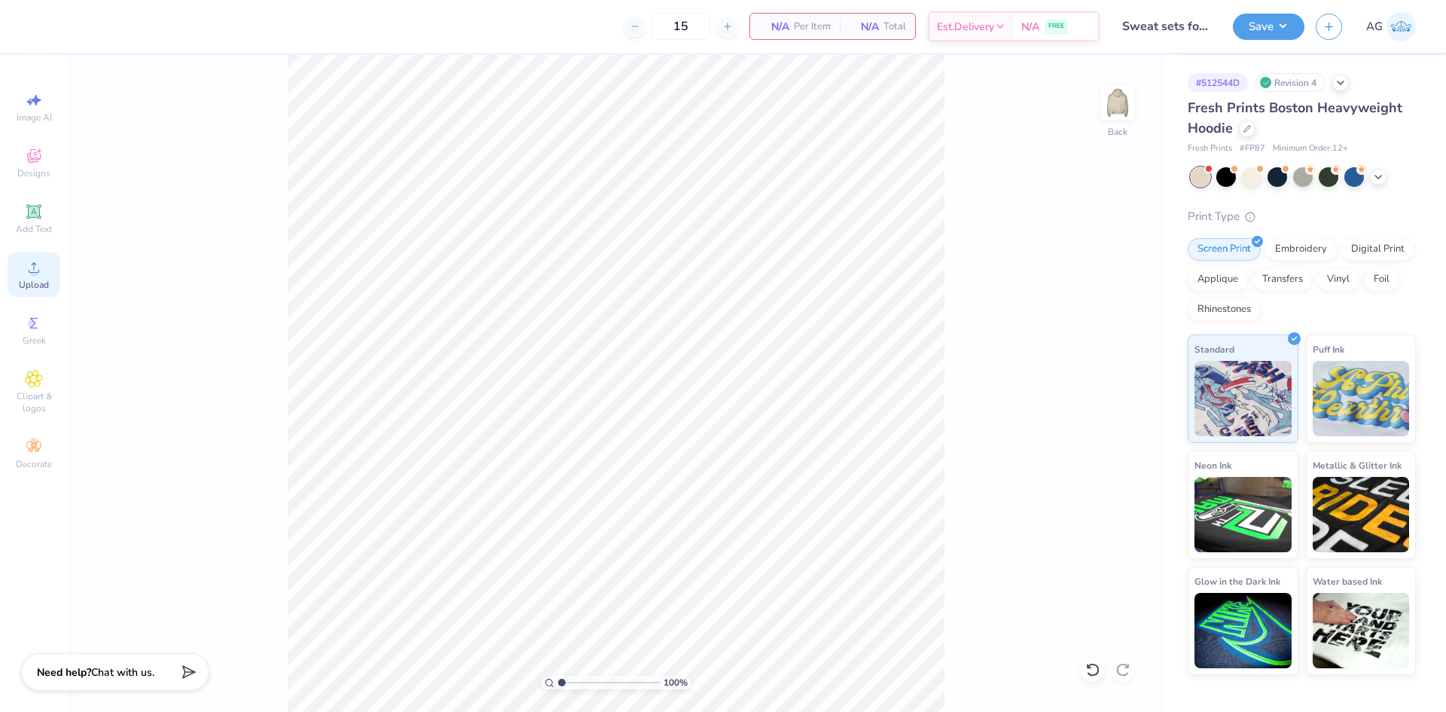
click at [8, 283] on div "Upload" at bounding box center [34, 274] width 53 height 44
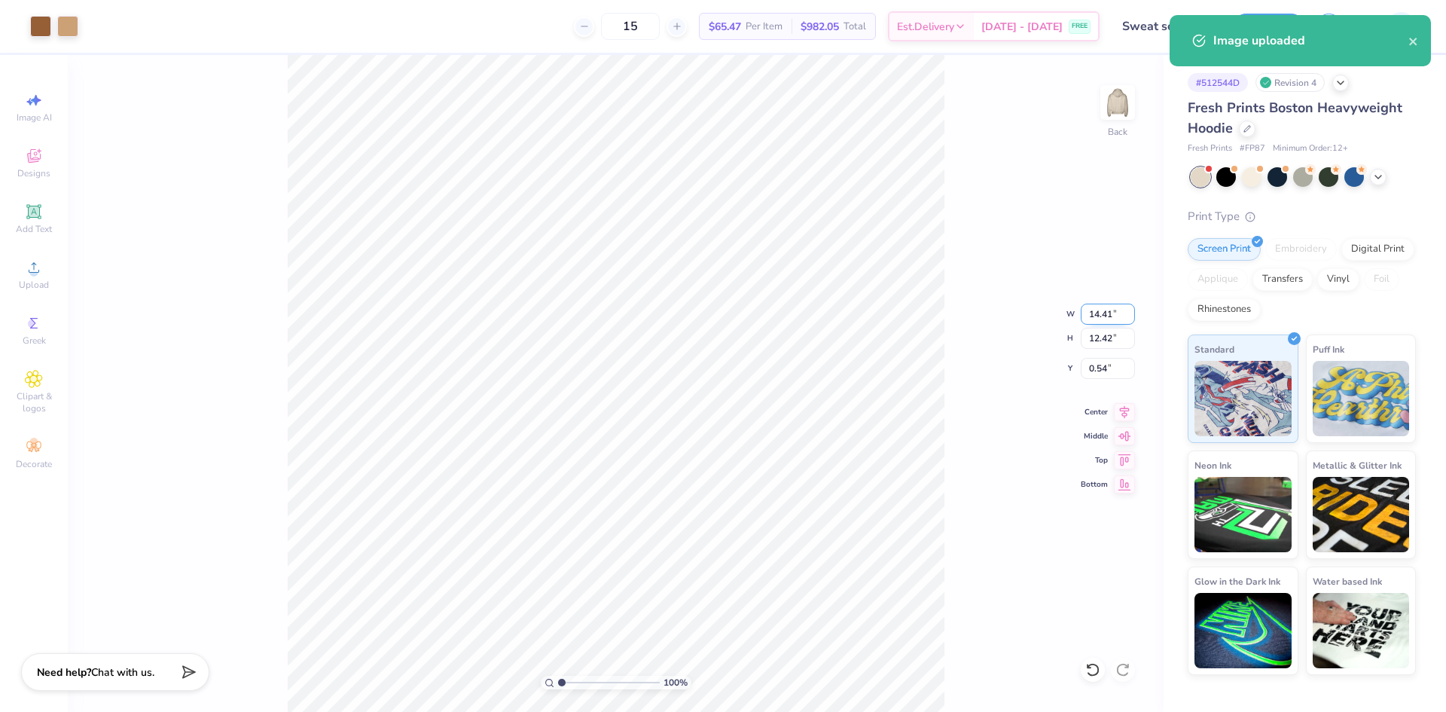
click at [1110, 318] on input "14.41" at bounding box center [1108, 314] width 54 height 21
type input "10.00"
type input "8.62"
type input "2.44"
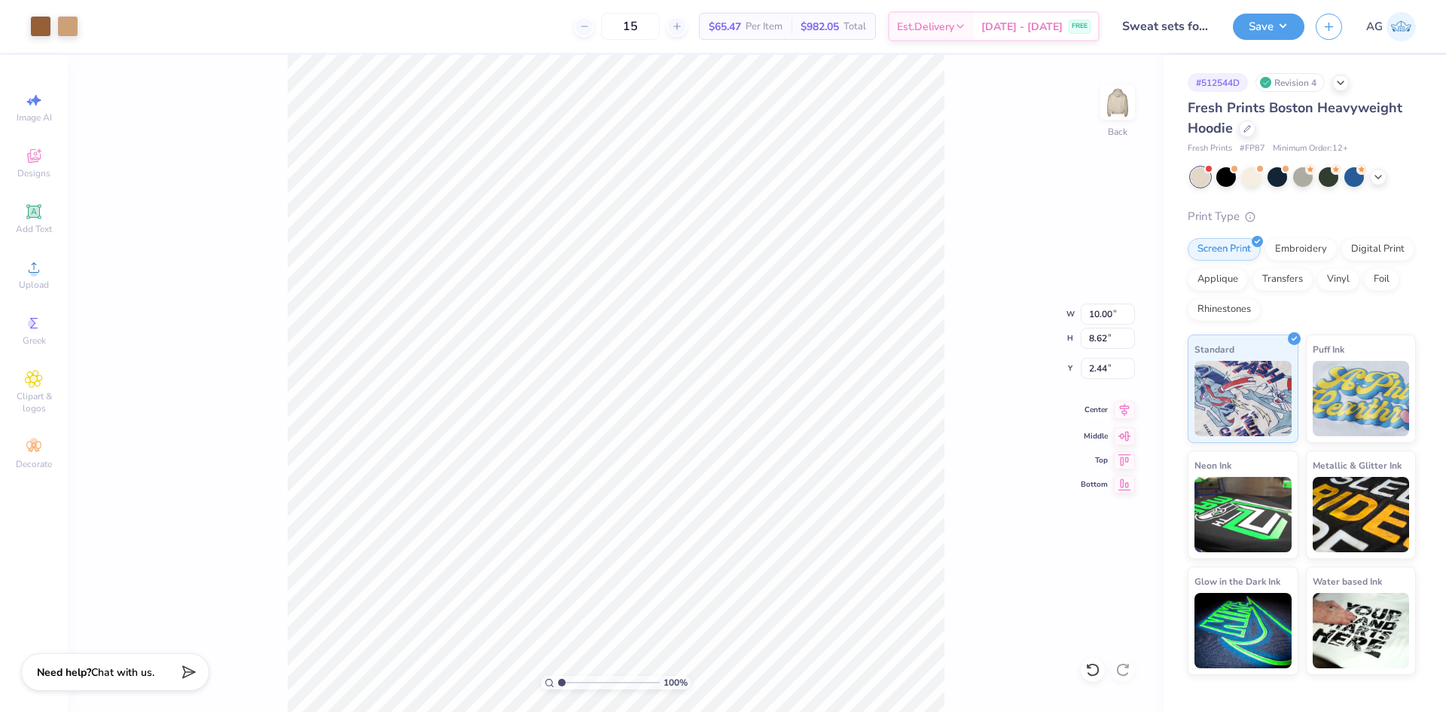
click at [1123, 412] on icon at bounding box center [1124, 410] width 21 height 18
click at [1076, 365] on div "100 % Back W 10.00 10.00 " H 8.62 8.62 " Y 2.44 2.44 " Center Middle Top Bottom" at bounding box center [616, 383] width 1096 height 657
click at [1110, 371] on input "2.44" at bounding box center [1108, 368] width 54 height 21
type input "2.44"
click at [1091, 362] on input "2.44" at bounding box center [1108, 368] width 54 height 21
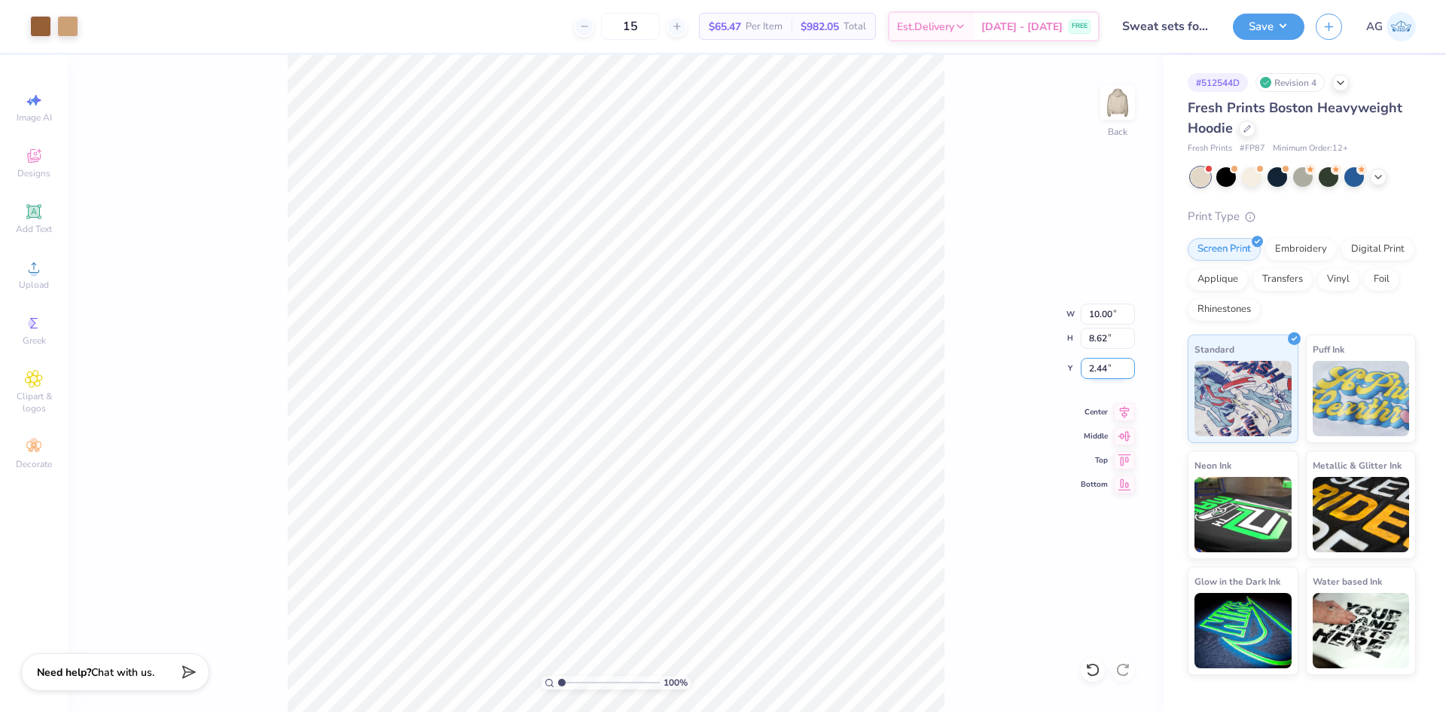
click at [1094, 368] on input "2.44" at bounding box center [1108, 368] width 54 height 21
type input "2.50"
click at [1264, 26] on button "Save" at bounding box center [1269, 24] width 72 height 26
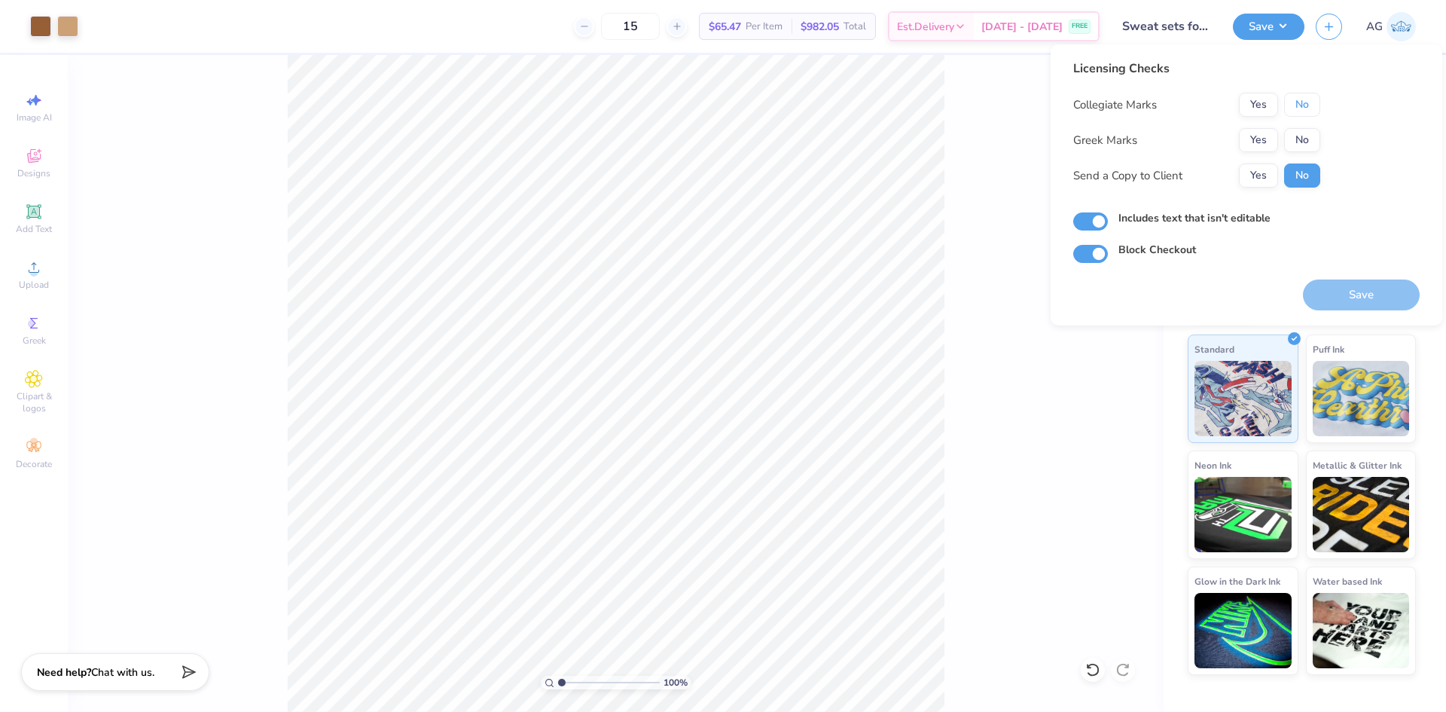
drag, startPoint x: 1302, startPoint y: 92, endPoint x: 1287, endPoint y: 119, distance: 30.7
click at [1309, 102] on button "No" at bounding box center [1302, 105] width 36 height 24
click at [1299, 137] on button "No" at bounding box center [1302, 140] width 36 height 24
click at [1089, 256] on input "Block Checkout" at bounding box center [1090, 254] width 35 height 18
checkbox input "false"
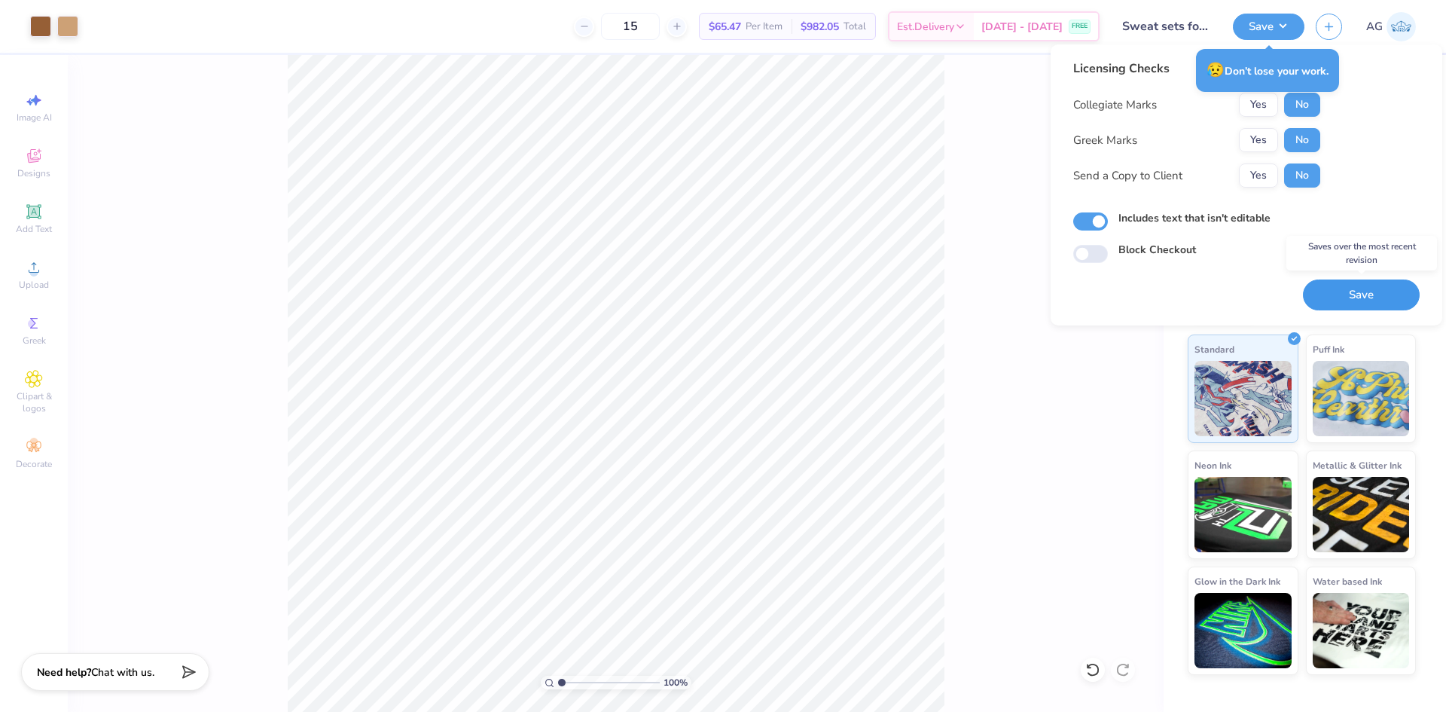
click at [1332, 300] on button "Save" at bounding box center [1361, 294] width 117 height 31
click at [1358, 288] on div "Saving..." at bounding box center [1361, 294] width 117 height 31
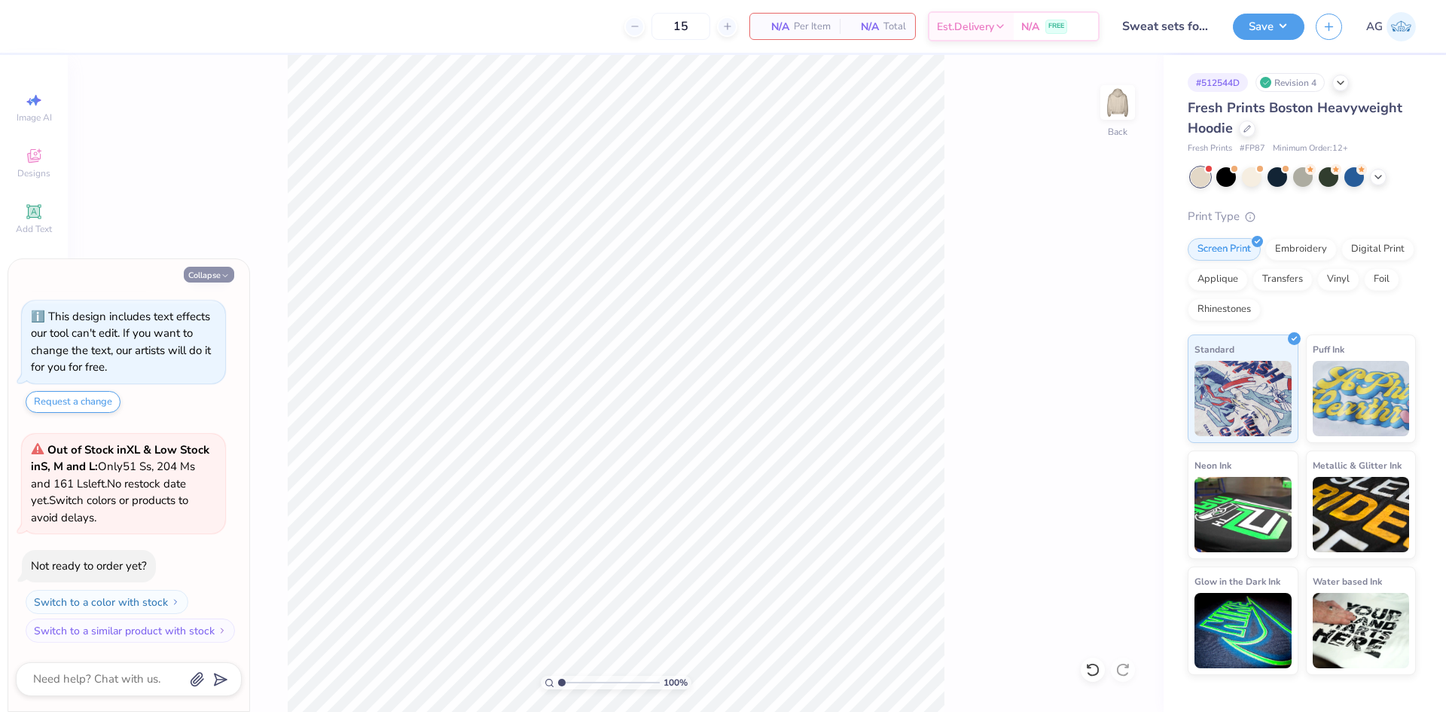
click at [225, 270] on button "Collapse" at bounding box center [209, 275] width 50 height 16
type textarea "x"
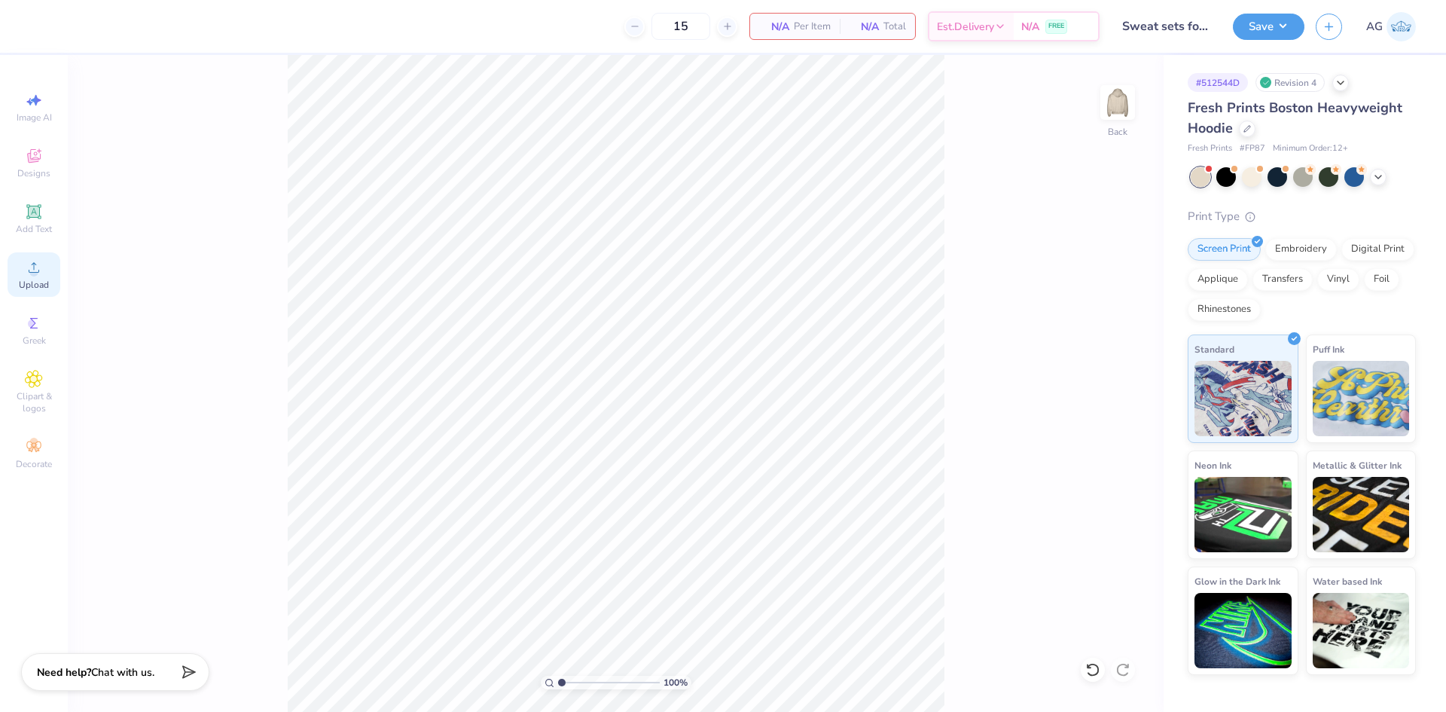
click at [40, 278] on div "Upload" at bounding box center [34, 274] width 53 height 44
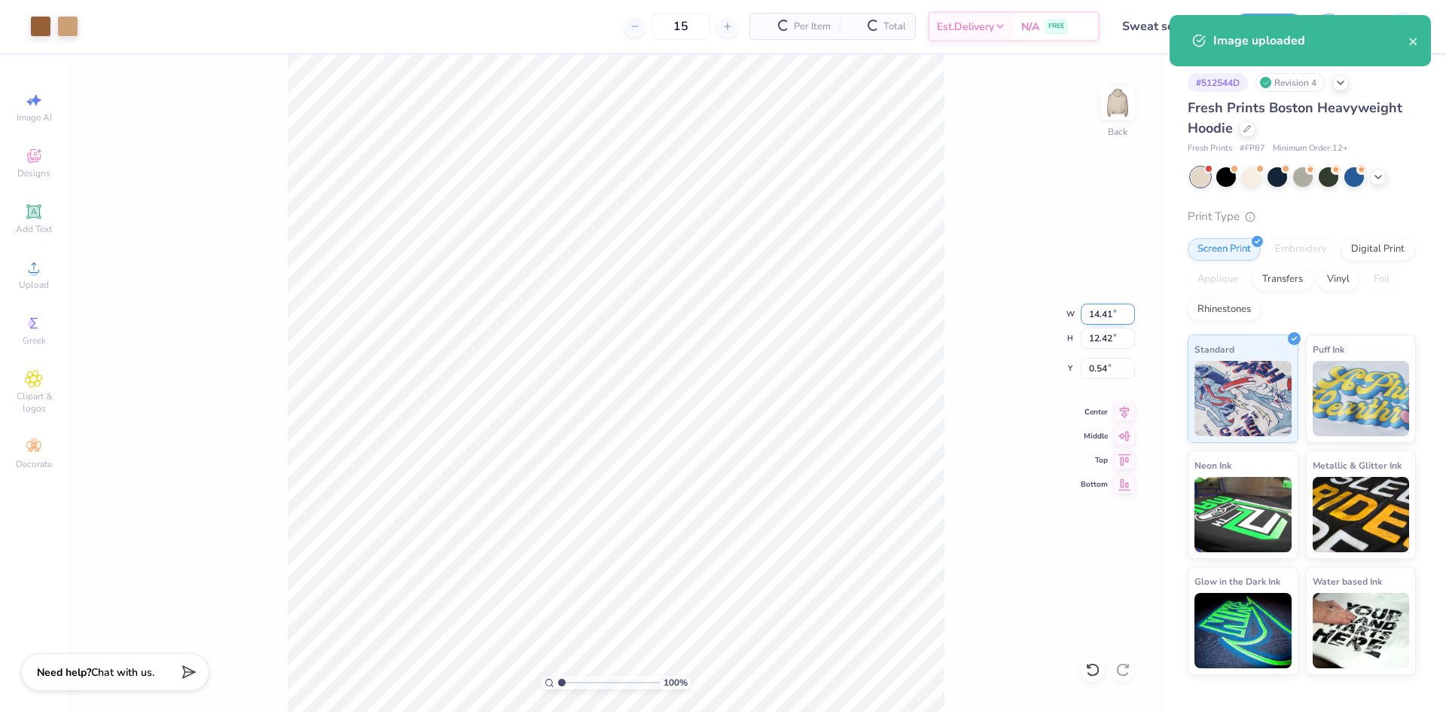
click at [1091, 321] on input "14.41" at bounding box center [1108, 314] width 54 height 21
type input "11.00"
type input "9.48"
type input "2.01"
type input "10.00"
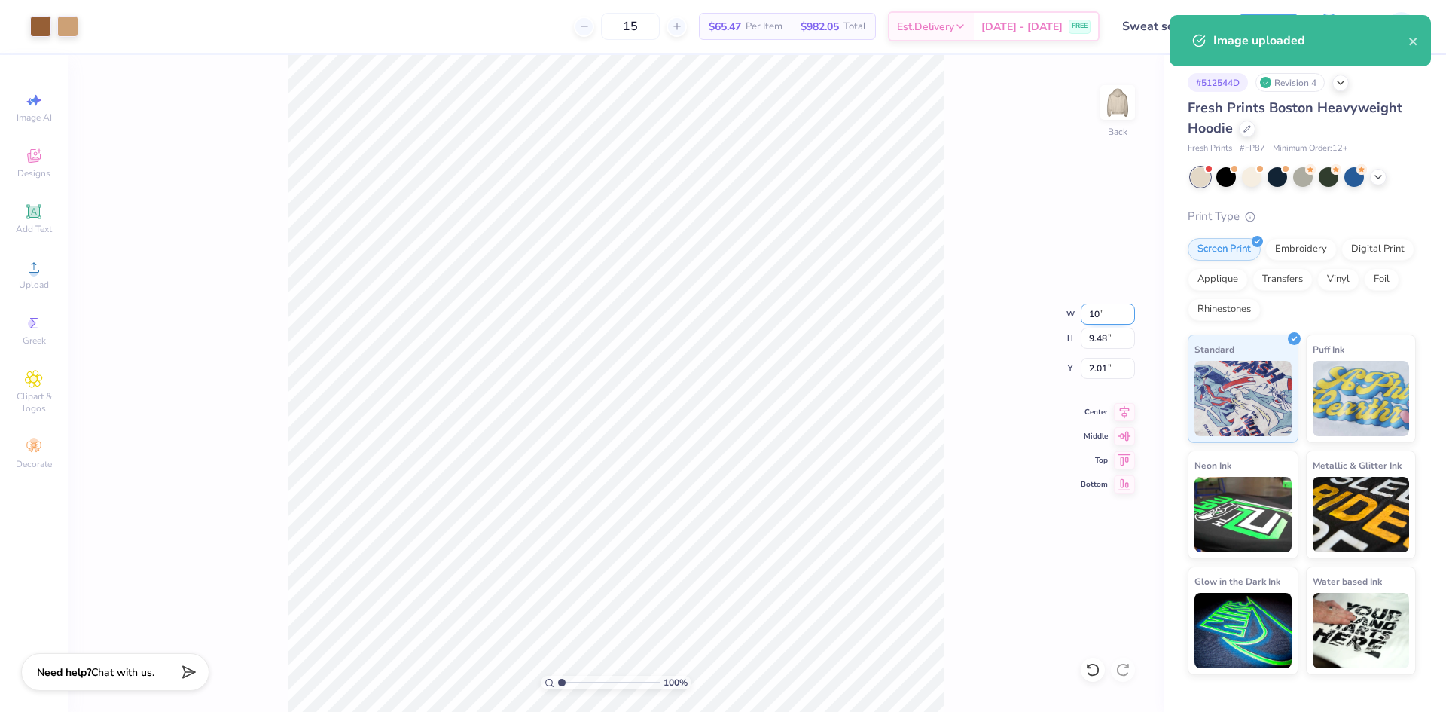
type input "8.62"
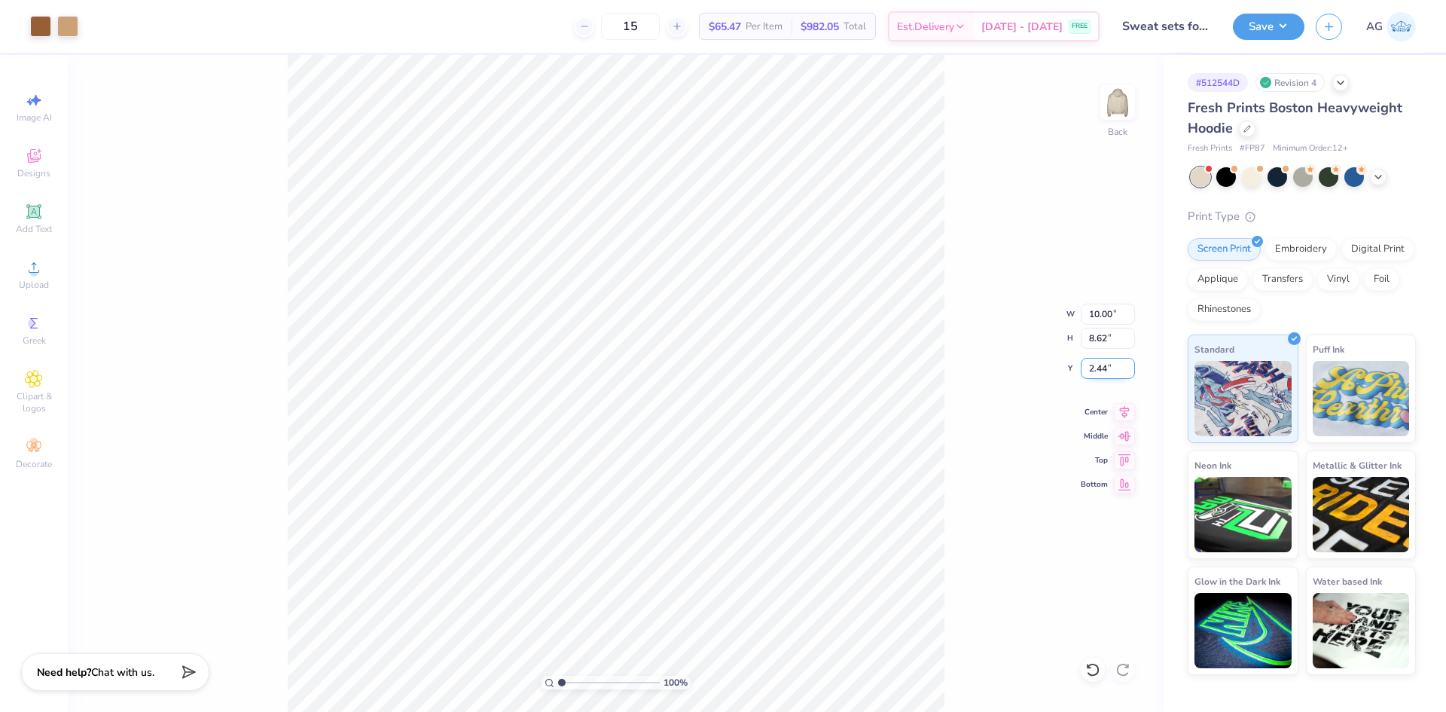
click at [1106, 361] on input "2.44" at bounding box center [1108, 368] width 54 height 21
click at [1285, 20] on button "Save" at bounding box center [1269, 24] width 72 height 26
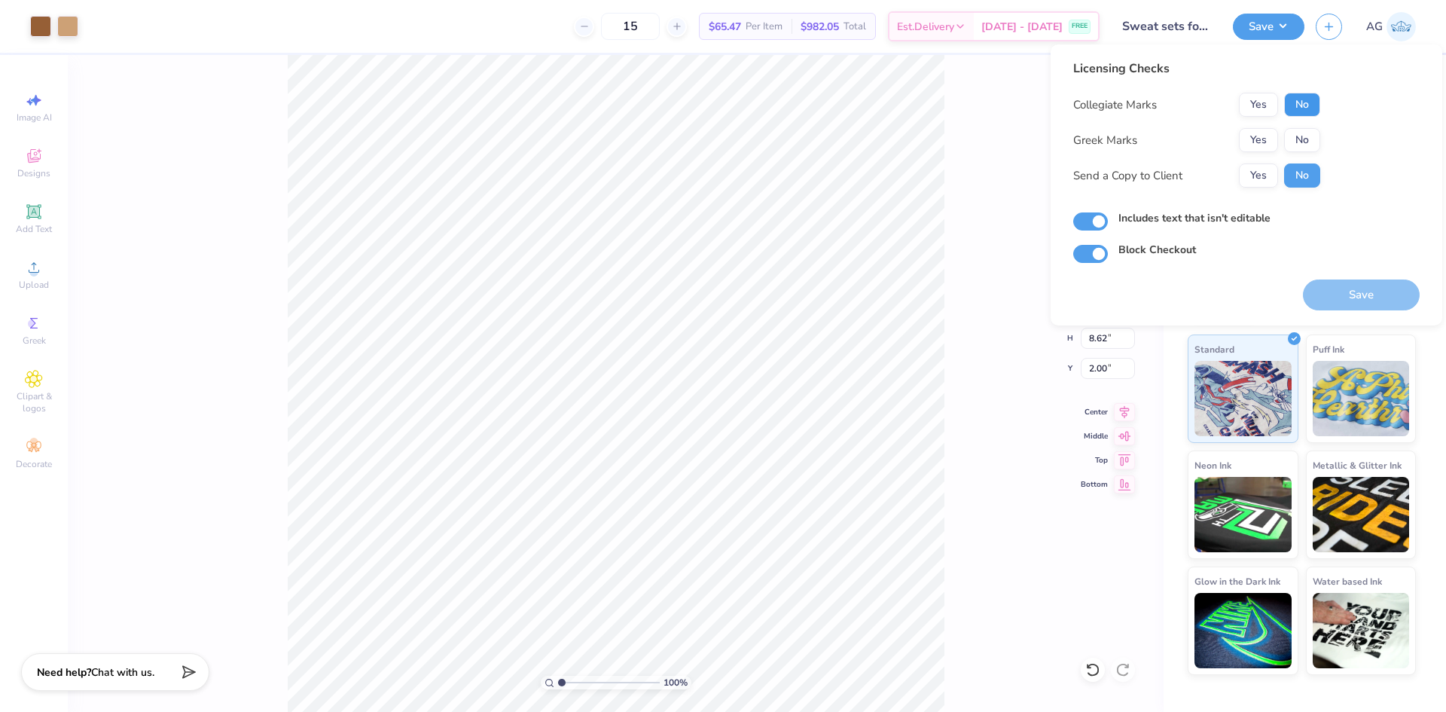
click at [1299, 97] on button "No" at bounding box center [1302, 105] width 36 height 24
click at [1293, 130] on button "No" at bounding box center [1302, 140] width 36 height 24
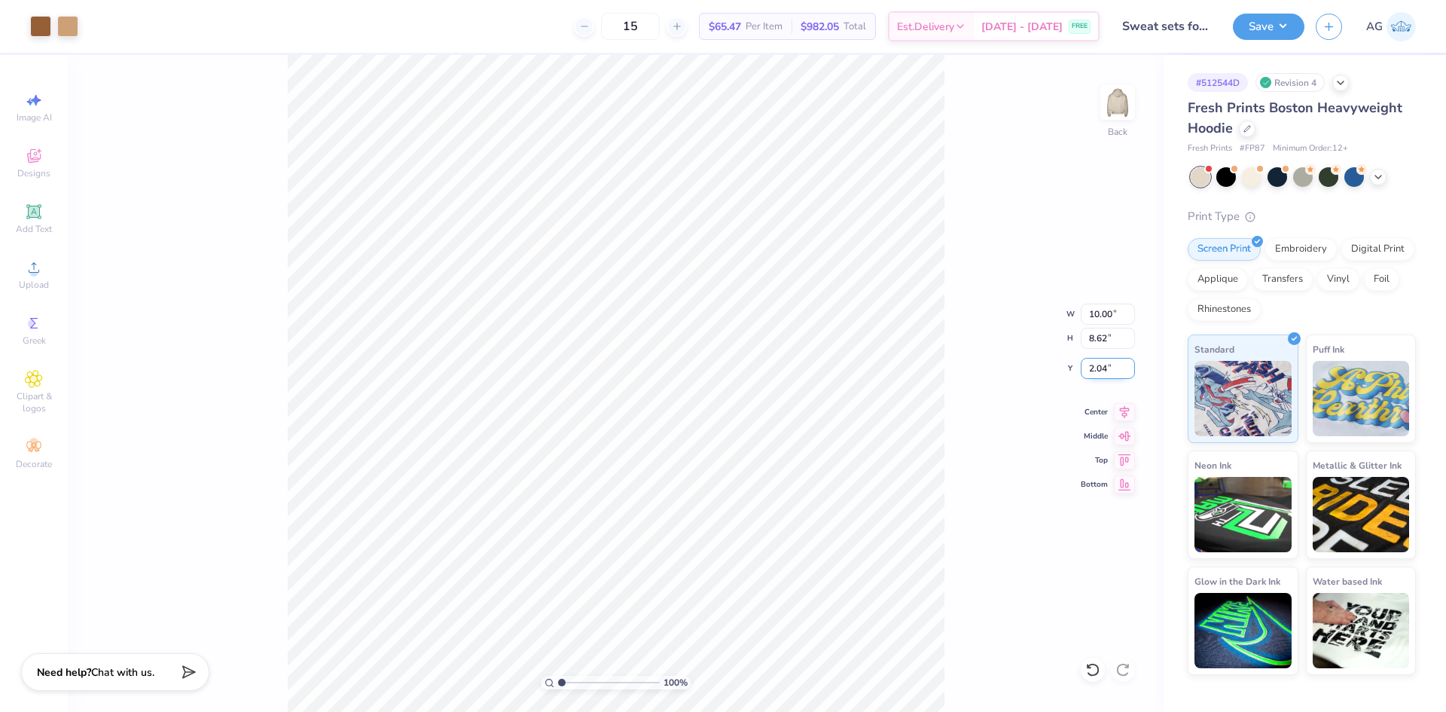
click at [1092, 371] on input "2.04" at bounding box center [1108, 368] width 54 height 21
type input "2.00"
click at [1295, 18] on button "Save" at bounding box center [1269, 24] width 72 height 26
